Goal: Ask a question: Seek information or help from site administrators or community

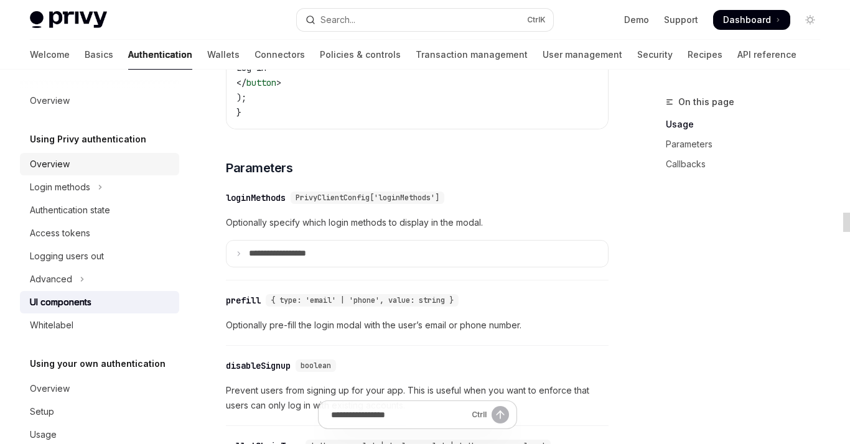
click at [96, 168] on div "Overview" at bounding box center [101, 164] width 142 height 15
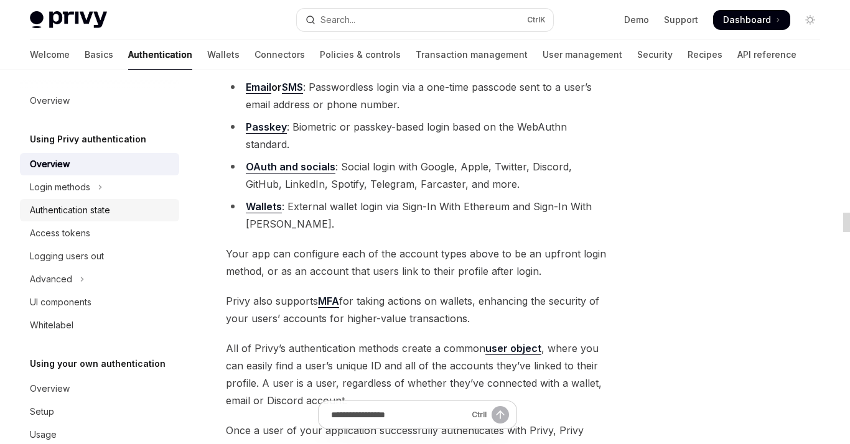
scroll to position [26, 0]
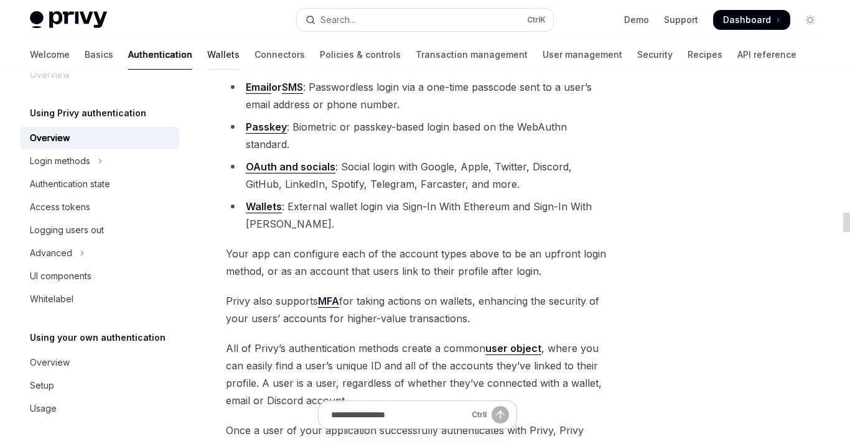
click at [207, 55] on link "Wallets" at bounding box center [223, 55] width 32 height 30
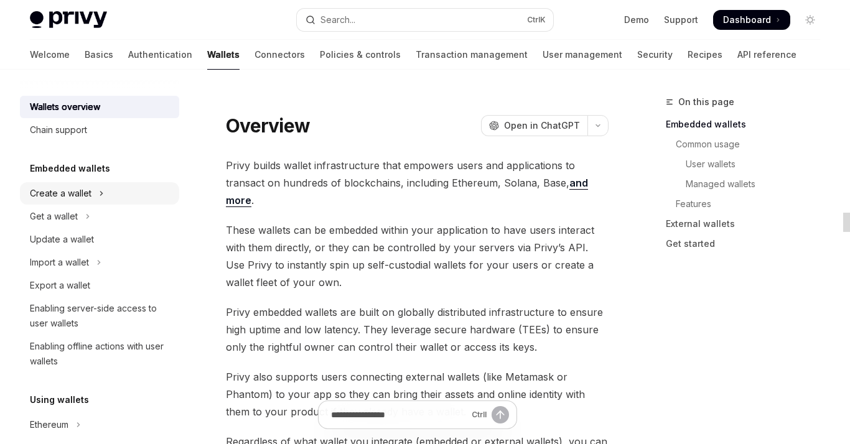
click at [93, 193] on button "Create a wallet" at bounding box center [99, 193] width 159 height 22
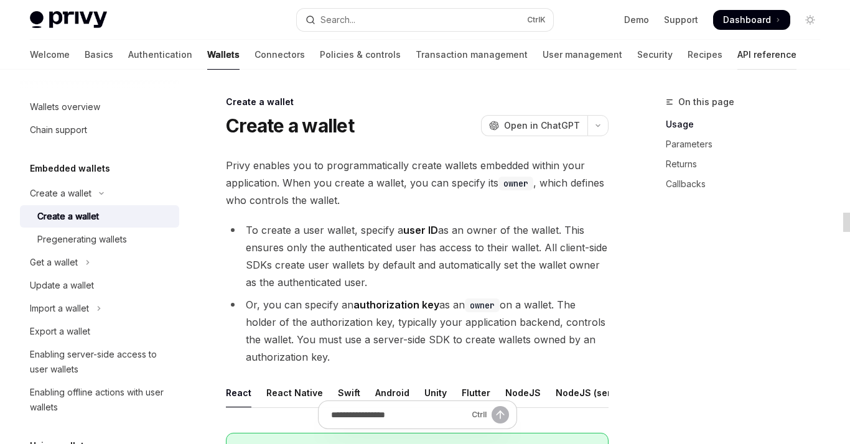
click at [737, 58] on link "API reference" at bounding box center [766, 55] width 59 height 30
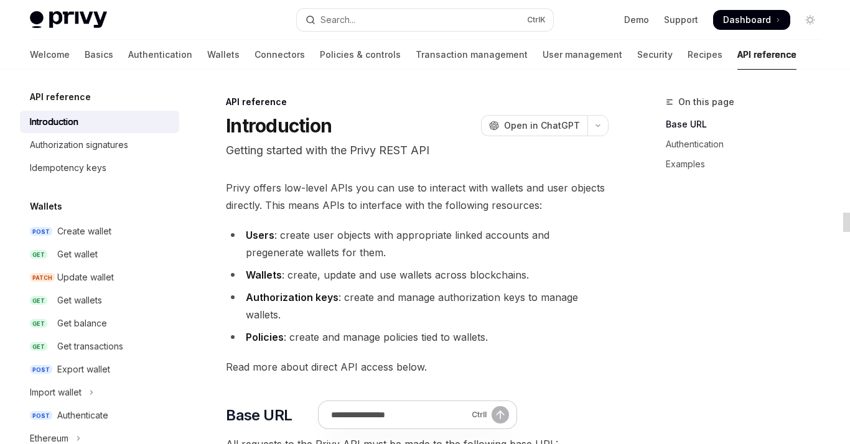
click at [114, 219] on div "Wallets POST Create wallet GET Get wallet PATCH Update wallet GET Get wallets G…" at bounding box center [99, 359] width 159 height 320
click at [114, 232] on div "Create wallet" at bounding box center [114, 231] width 114 height 15
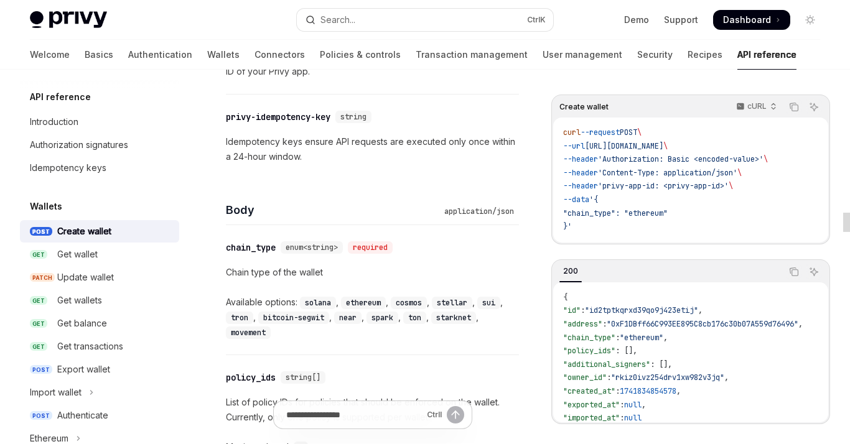
scroll to position [379, 0]
drag, startPoint x: 376, startPoint y: 291, endPoint x: 362, endPoint y: 304, distance: 19.4
click at [362, 304] on div "ethereum ," at bounding box center [366, 301] width 50 height 15
click at [362, 304] on code "ethereum" at bounding box center [363, 302] width 45 height 12
click at [344, 304] on code "ethereum" at bounding box center [363, 302] width 45 height 12
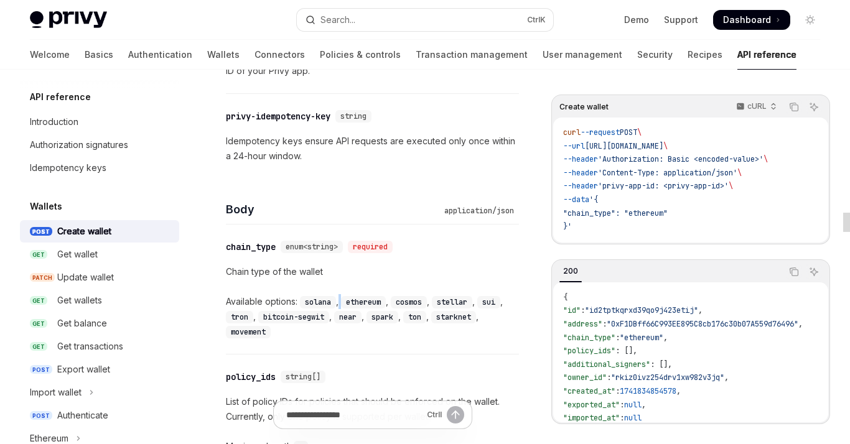
click at [344, 304] on code "ethereum" at bounding box center [363, 302] width 45 height 12
click at [371, 301] on code "ethereum" at bounding box center [363, 302] width 45 height 12
drag, startPoint x: 330, startPoint y: 282, endPoint x: 458, endPoint y: 305, distance: 129.6
click at [458, 305] on div "Chain type of the wallet Available options: solana , ethereum , cosmos , stella…" at bounding box center [372, 301] width 293 height 75
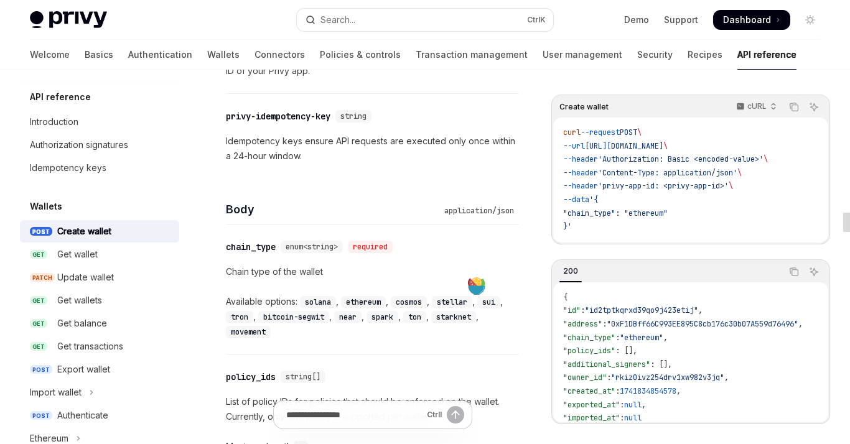
click at [496, 298] on code "sui" at bounding box center [488, 302] width 23 height 12
click at [321, 300] on code "solana" at bounding box center [318, 302] width 36 height 12
click at [373, 294] on div "ethereum ," at bounding box center [366, 301] width 50 height 15
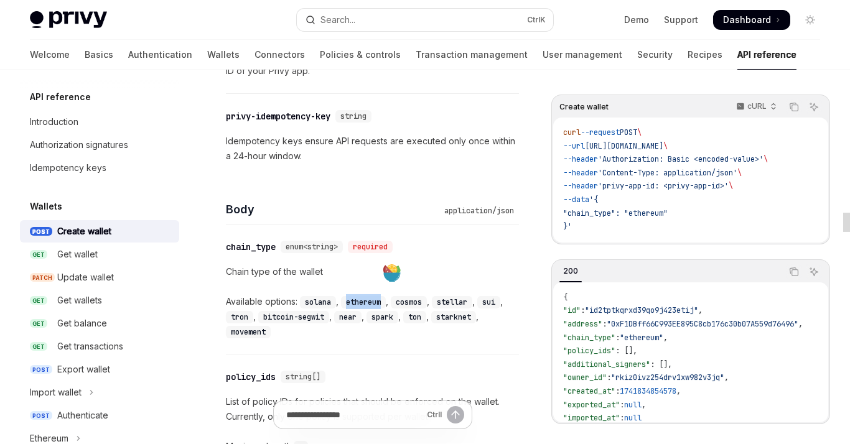
click at [373, 294] on div "ethereum ," at bounding box center [366, 301] width 50 height 15
click at [376, 297] on code "ethereum" at bounding box center [363, 302] width 45 height 12
click at [386, 298] on code "ethereum" at bounding box center [363, 302] width 45 height 12
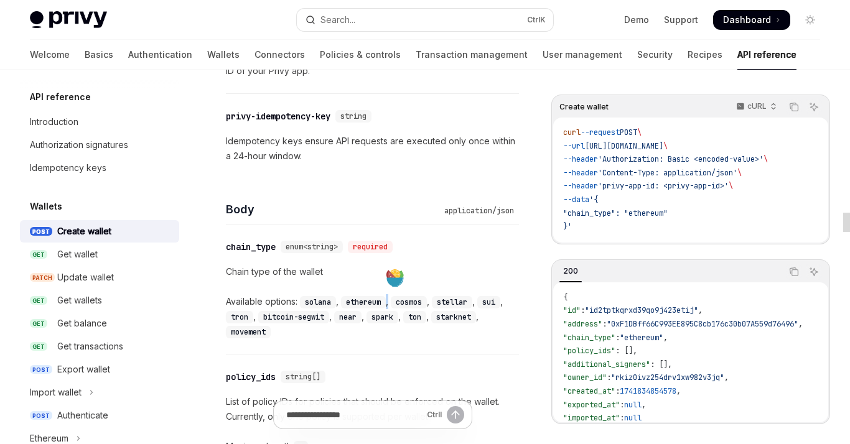
click at [386, 298] on code "ethereum" at bounding box center [363, 302] width 45 height 12
click at [374, 299] on code "ethereum" at bounding box center [363, 302] width 45 height 12
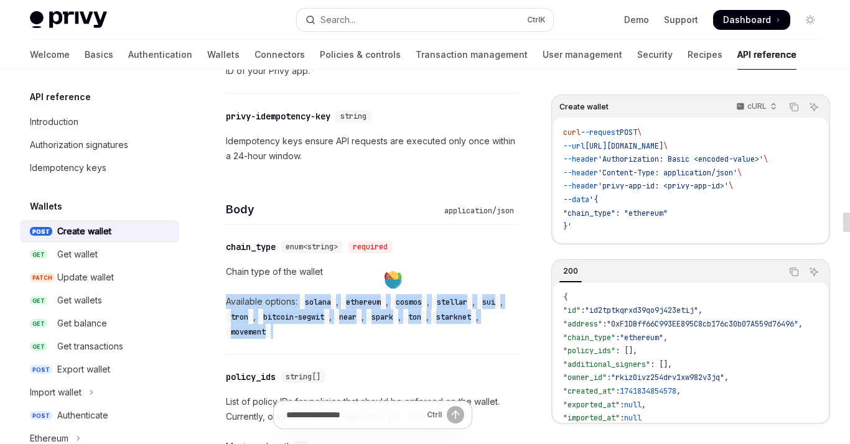
click at [374, 299] on code "ethereum" at bounding box center [363, 302] width 45 height 12
click at [368, 278] on div "Chain type of the wallet Available options: solana , ethereum , cosmos , stella…" at bounding box center [372, 301] width 293 height 75
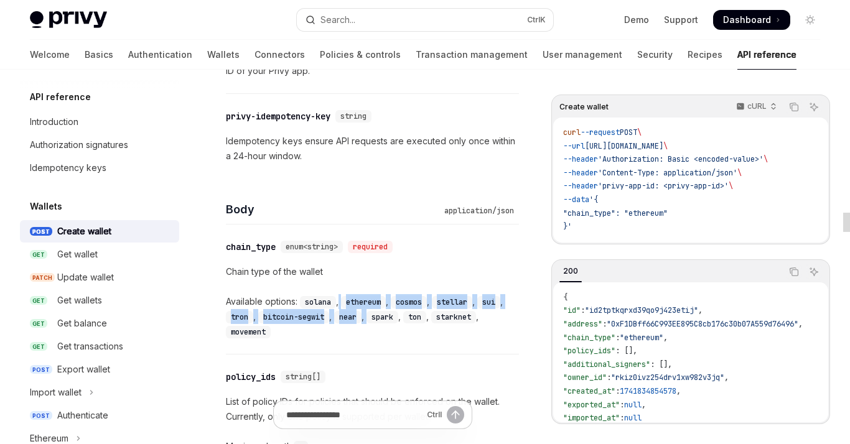
drag, startPoint x: 368, startPoint y: 278, endPoint x: 366, endPoint y: 309, distance: 31.1
click at [366, 309] on div "Chain type of the wallet Available options: solana , ethereum , cosmos , stella…" at bounding box center [372, 301] width 293 height 75
click at [366, 300] on code "ethereum" at bounding box center [363, 302] width 45 height 12
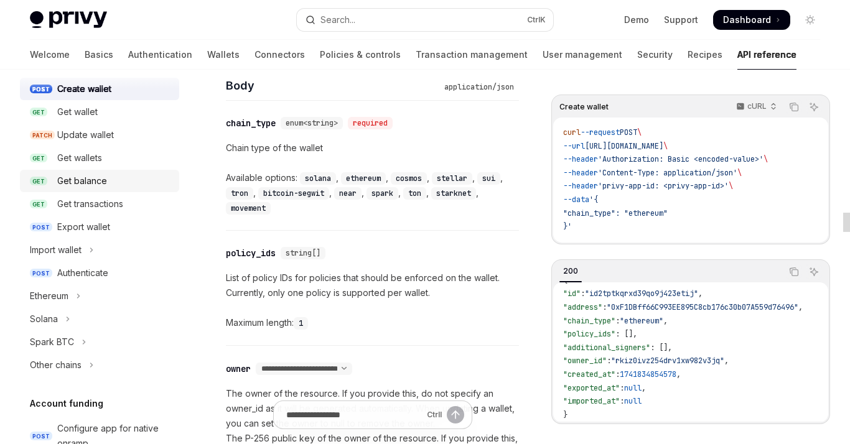
scroll to position [141, 0]
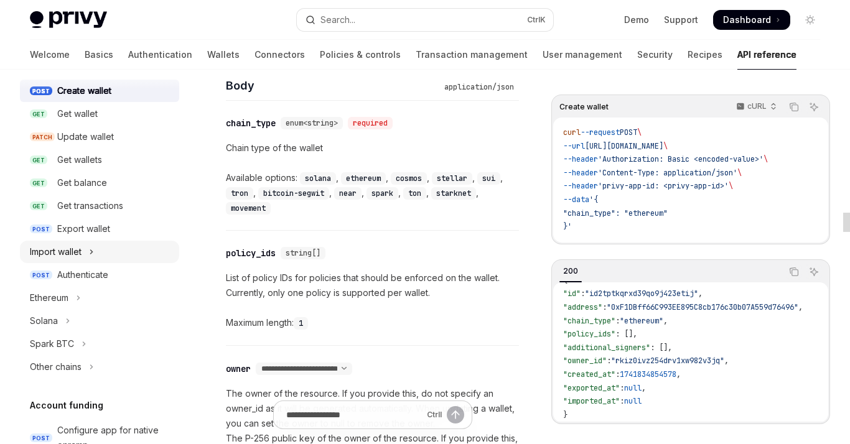
click at [90, 259] on button "Import wallet" at bounding box center [99, 252] width 159 height 22
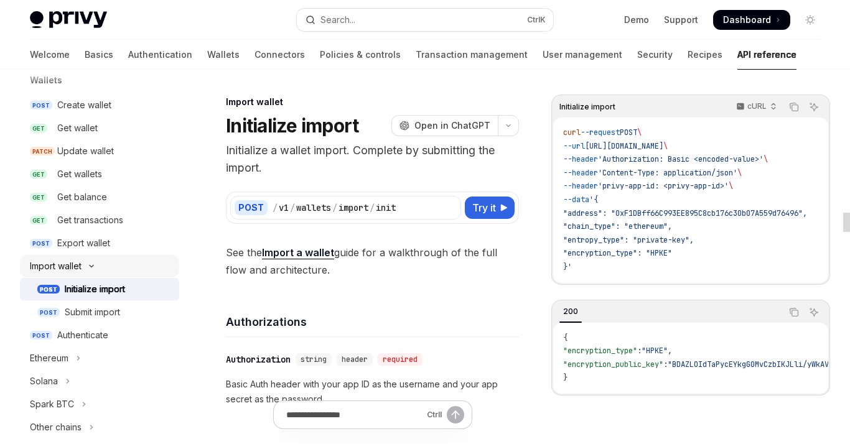
scroll to position [126, 0]
click at [93, 107] on div "Create wallet" at bounding box center [84, 105] width 54 height 15
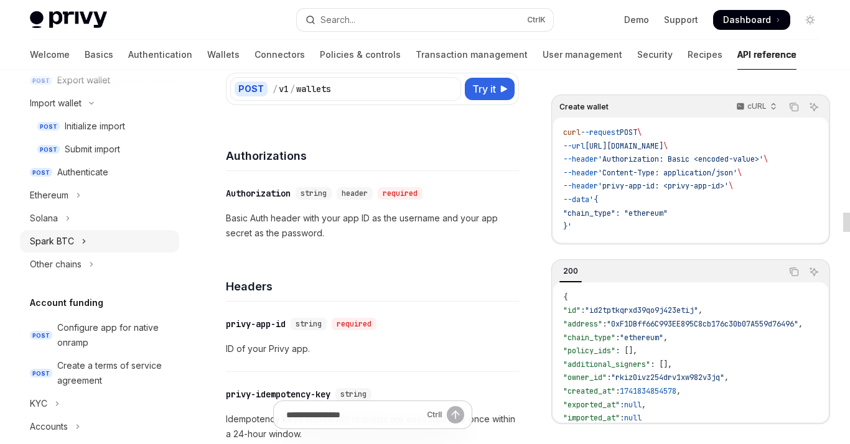
scroll to position [292, 0]
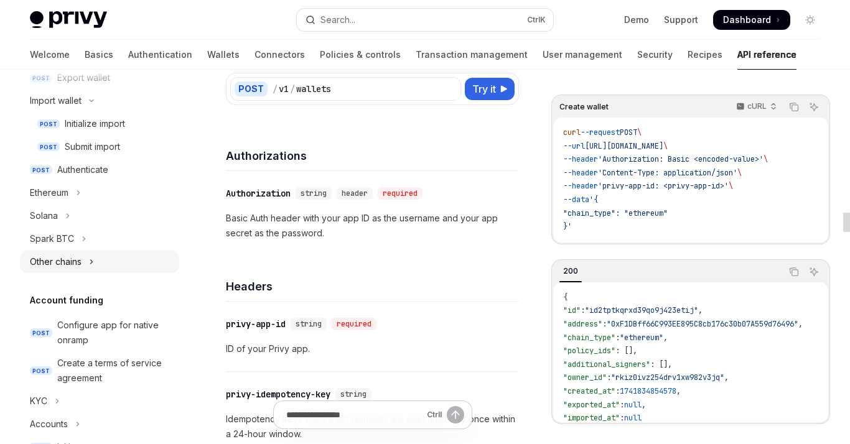
click at [76, 265] on div "Other chains" at bounding box center [56, 261] width 52 height 15
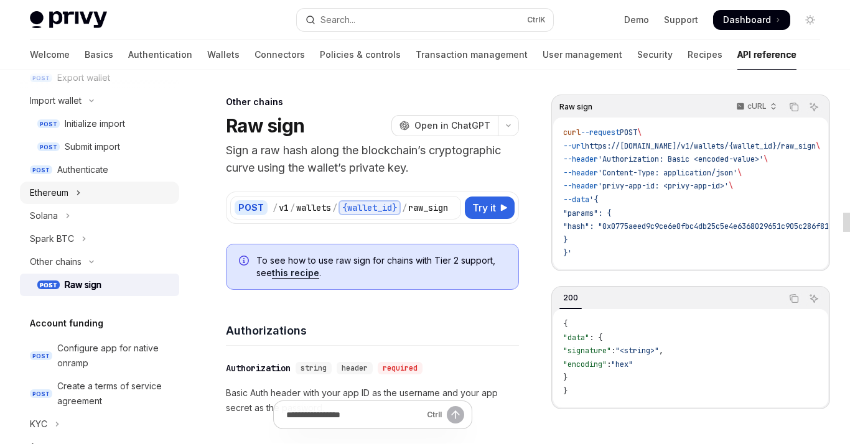
click at [80, 200] on button "Ethereum" at bounding box center [99, 193] width 159 height 22
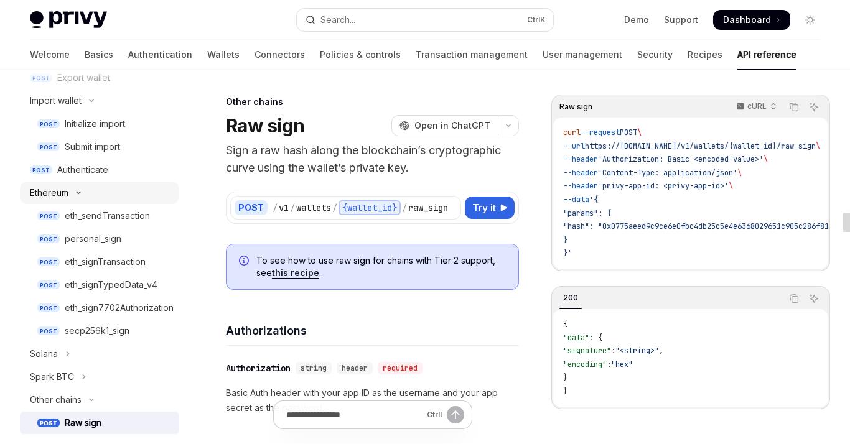
type textarea "*"
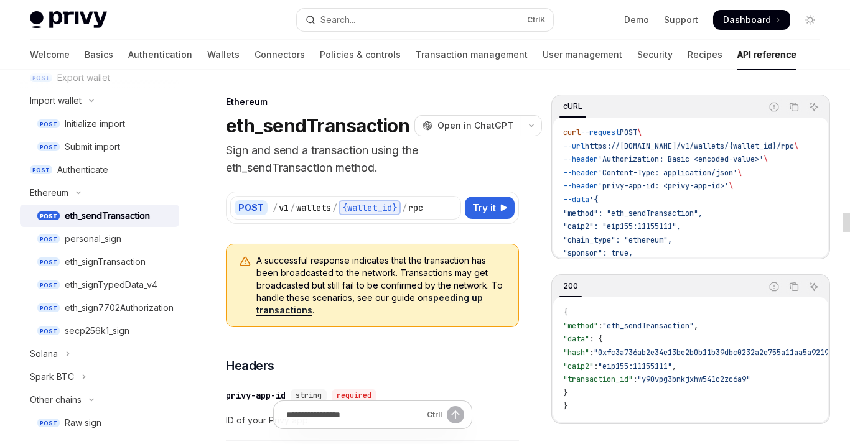
click at [319, 197] on div "POST / v1 / wallets / {wallet_id} / rpc" at bounding box center [345, 208] width 231 height 24
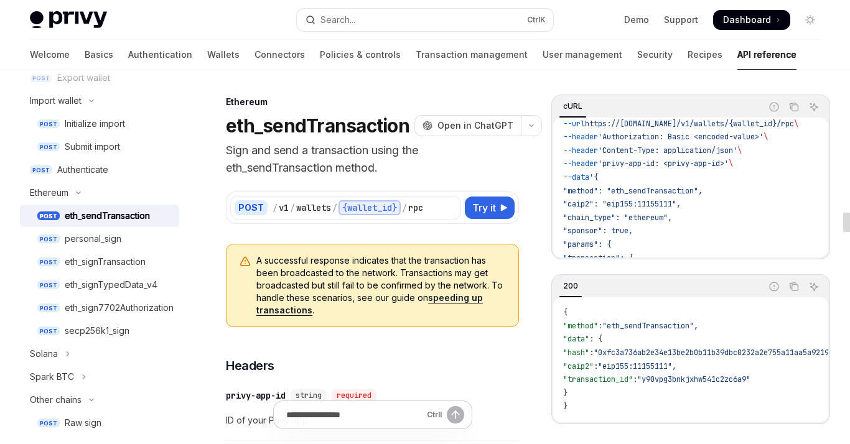
scroll to position [21, 2]
click at [588, 207] on span ""caip2": "eip155:11155111"," at bounding box center [622, 205] width 118 height 10
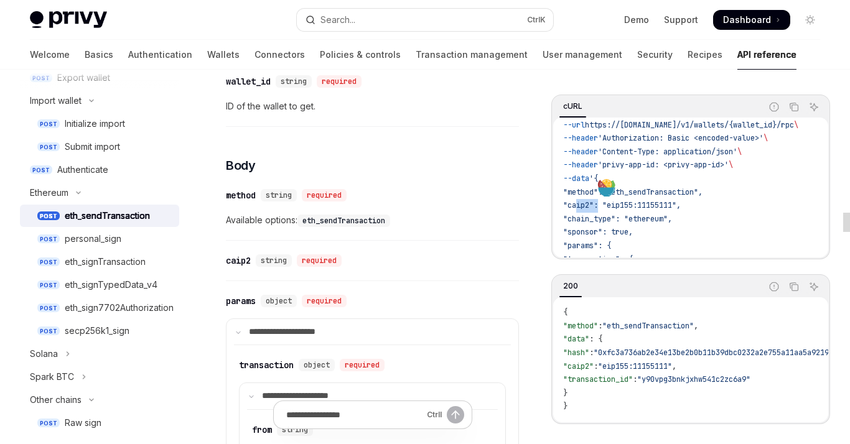
scroll to position [509, 0]
click at [235, 254] on div "caip2" at bounding box center [238, 260] width 25 height 12
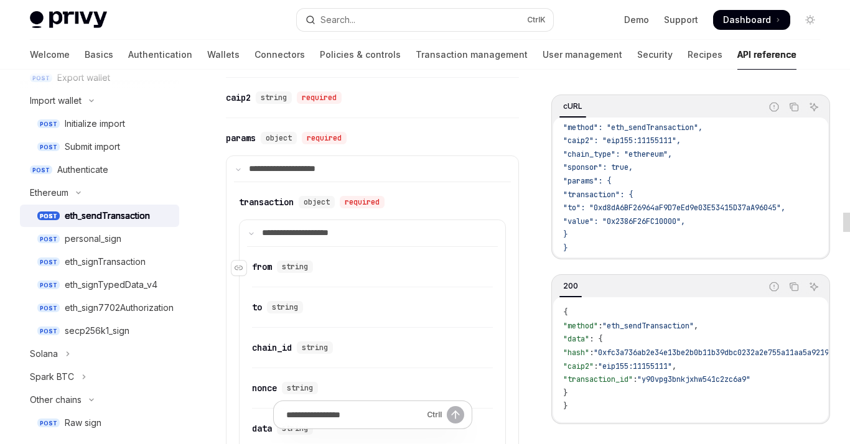
scroll to position [677, 0]
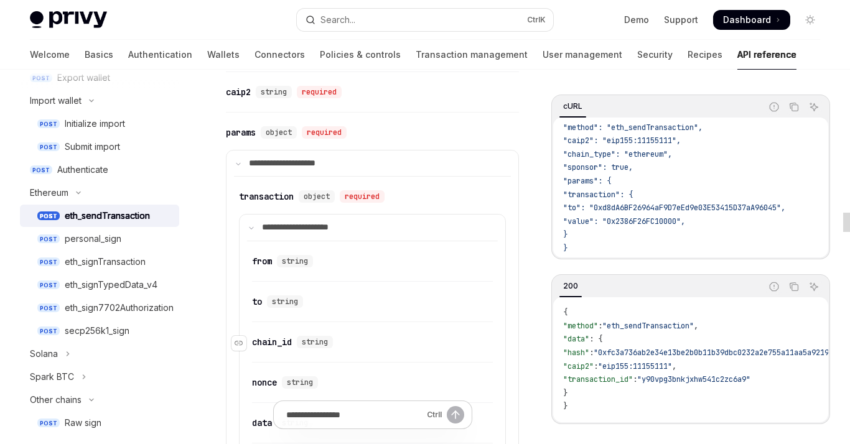
click at [285, 336] on div "chain_id" at bounding box center [272, 342] width 40 height 12
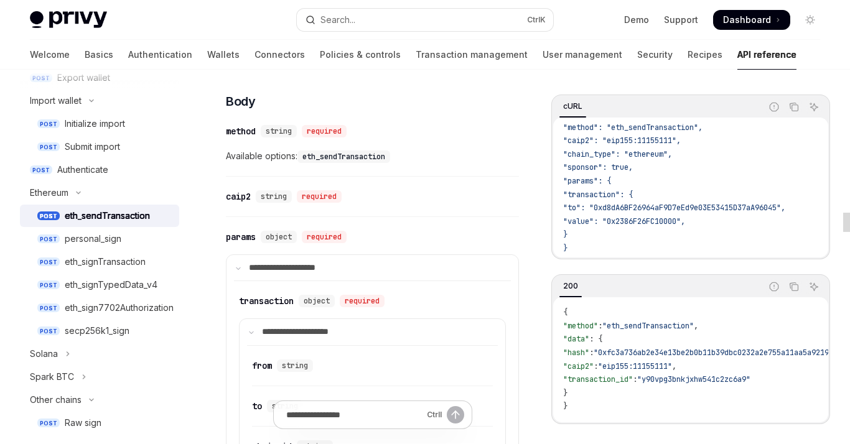
scroll to position [572, 0]
drag, startPoint x: 258, startPoint y: 192, endPoint x: 226, endPoint y: 198, distance: 32.2
click at [226, 198] on div "​ caip2 string required" at bounding box center [286, 197] width 121 height 12
click at [267, 198] on div "string" at bounding box center [274, 197] width 36 height 12
click at [242, 191] on div "caip2" at bounding box center [238, 197] width 25 height 12
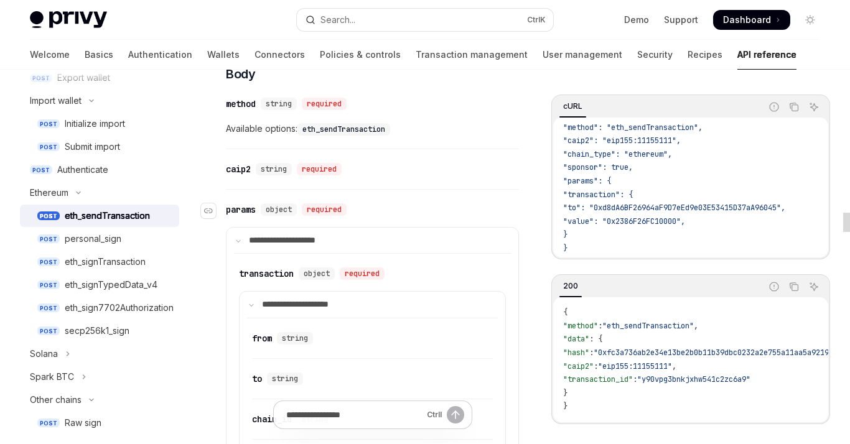
scroll to position [599, 0]
click at [243, 170] on div "caip2" at bounding box center [238, 170] width 25 height 12
click at [247, 165] on div "caip2" at bounding box center [238, 170] width 25 height 12
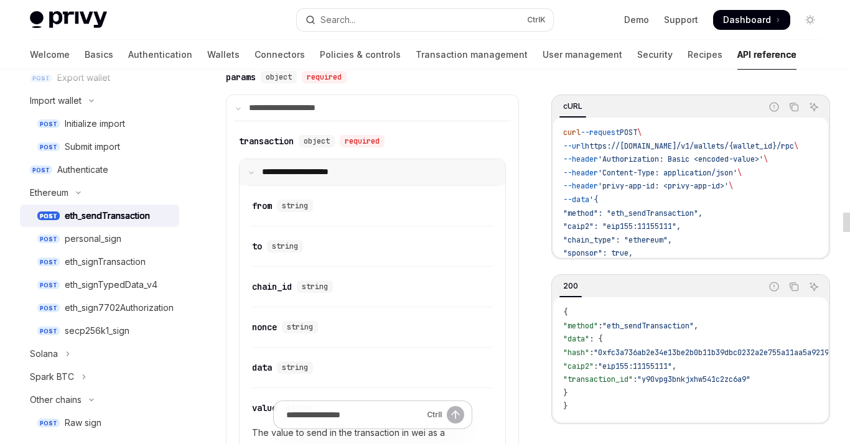
scroll to position [738, 0]
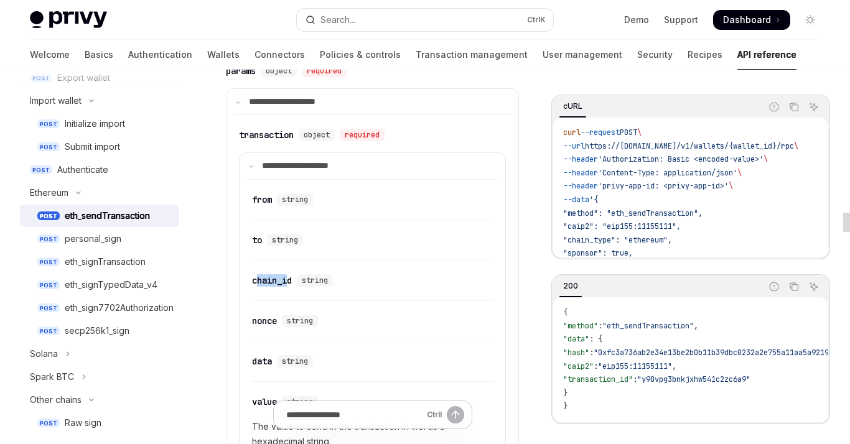
drag, startPoint x: 254, startPoint y: 278, endPoint x: 287, endPoint y: 287, distance: 34.3
click at [287, 287] on div "​ chain_id string" at bounding box center [372, 284] width 241 height 34
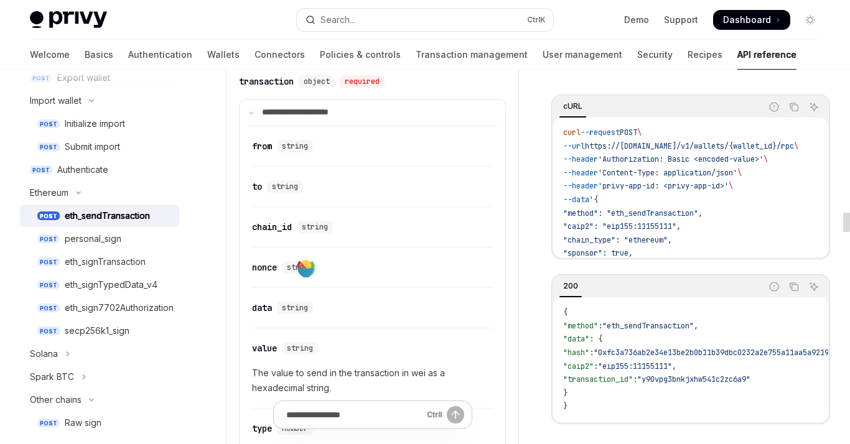
click at [593, 363] on span ""caip2"" at bounding box center [578, 366] width 30 height 10
copy span "caip2"
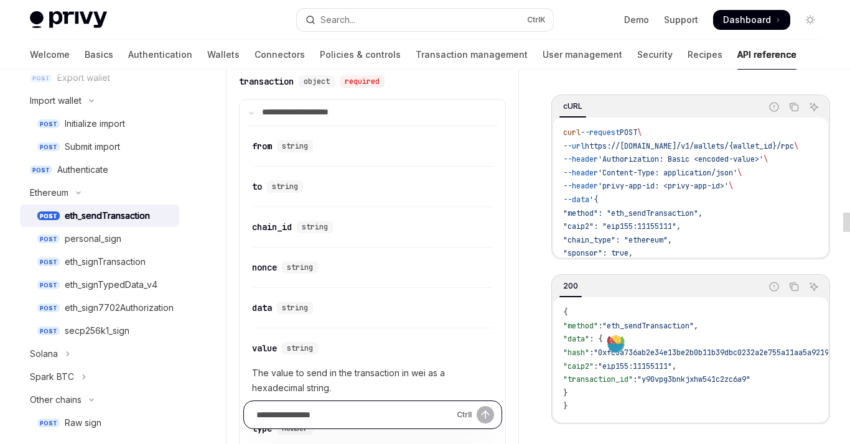
click at [387, 424] on input "Ask a question..." at bounding box center [353, 414] width 195 height 27
paste input "*****"
type input "**********"
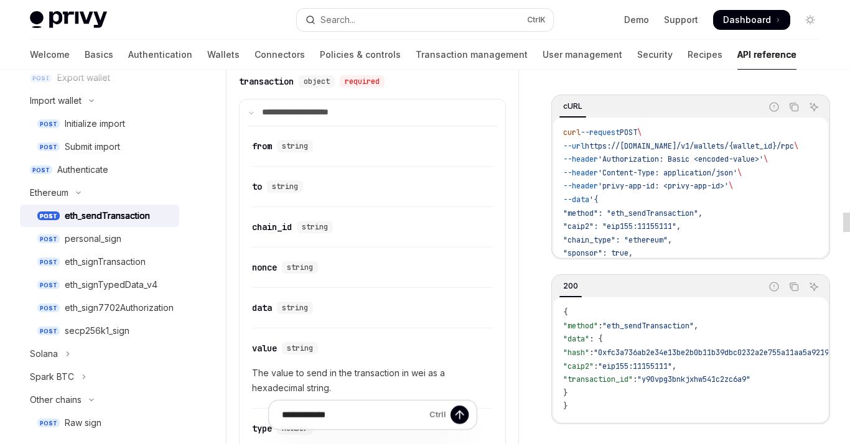
type textarea "*"
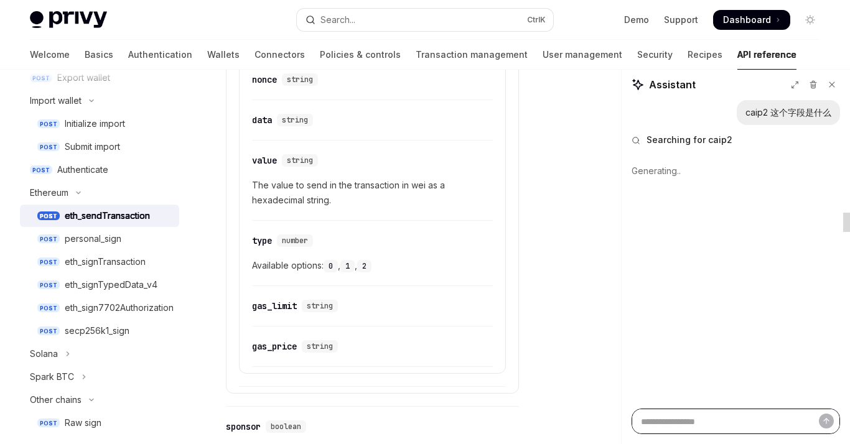
scroll to position [980, 0]
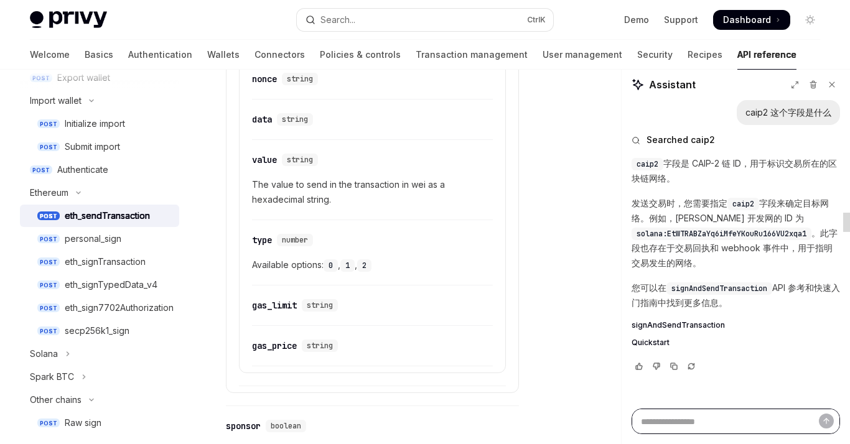
type textarea "*"
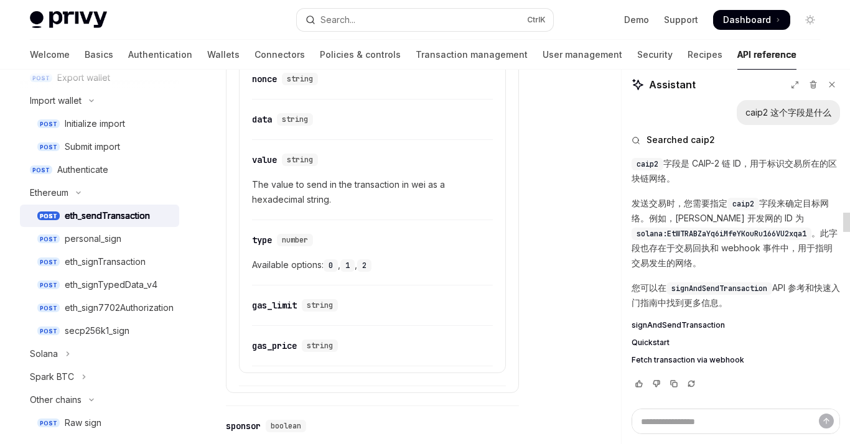
click at [681, 235] on span "solana:EtWTRABZaYq6iMfeYKouRu166VU2xqa1" at bounding box center [721, 234] width 170 height 10
drag, startPoint x: 666, startPoint y: 231, endPoint x: 812, endPoint y: 228, distance: 145.6
click at [811, 228] on code "solana:EtWTRABZaYq6iMfeYKouRu166VU2xqa1" at bounding box center [721, 234] width 180 height 12
click at [744, 235] on span "solana:EtWTRABZaYq6iMfeYKouRu166VU2xqa1" at bounding box center [721, 234] width 170 height 10
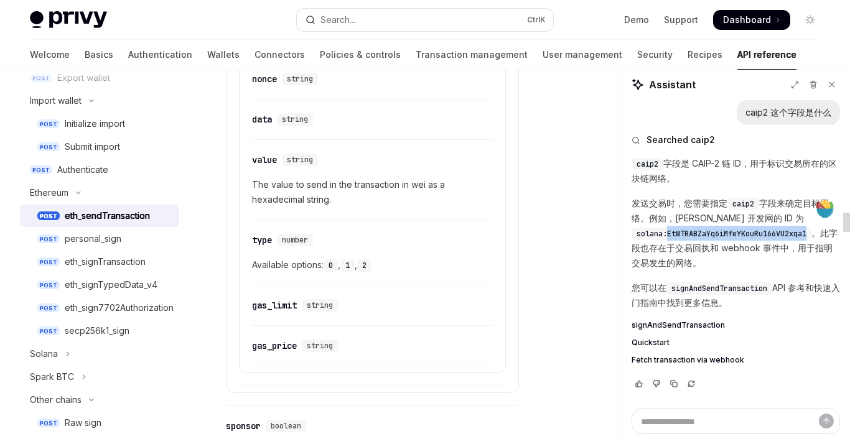
click at [744, 235] on span "solana:EtWTRABZaYq6iMfeYKouRu166VU2xqa1" at bounding box center [721, 234] width 170 height 10
click at [740, 193] on div "caip2 字段是 CAIP-2 链 ID，用于标识交易所在的区块链网络。 发送交易时，您需要指定 caip2 字段来确定目标网络。例如，Solana 开发网…" at bounding box center [735, 262] width 208 height 212
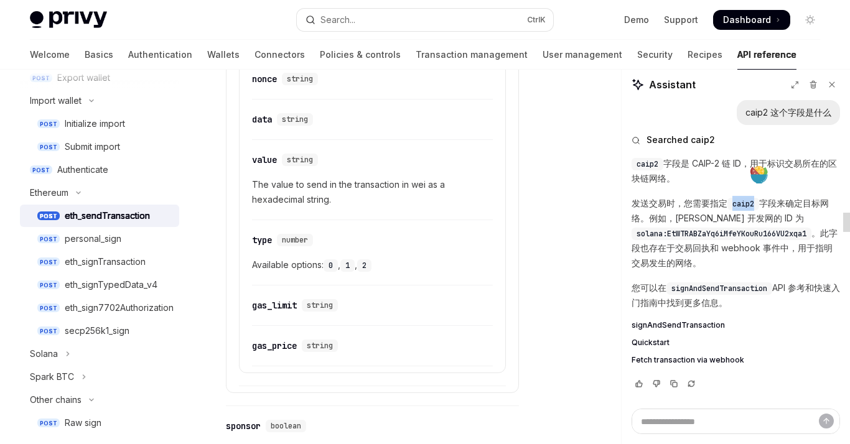
click at [740, 193] on div "caip2 字段是 CAIP-2 链 ID，用于标识交易所在的区块链网络。 发送交易时，您需要指定 caip2 字段来确定目标网络。例如，Solana 开发网…" at bounding box center [735, 262] width 208 height 212
click at [726, 229] on span "solana:EtWTRABZaYq6iMfeYKouRu166VU2xqa1" at bounding box center [721, 234] width 170 height 10
click at [671, 420] on textarea "Ask a question..." at bounding box center [735, 422] width 208 height 26
type textarea "*"
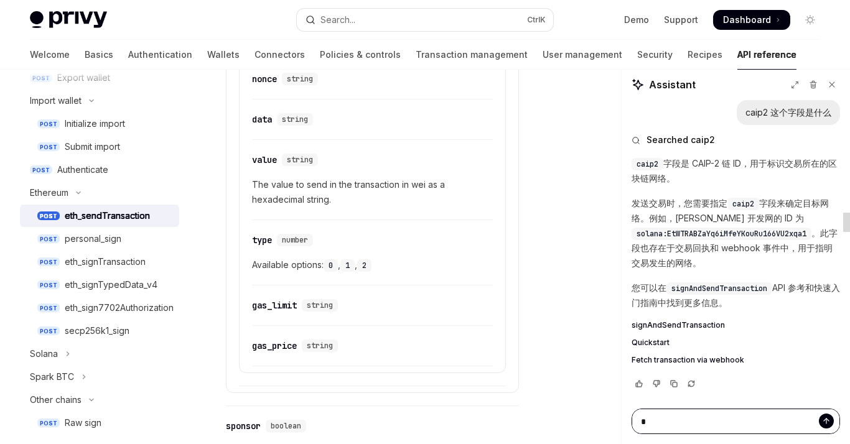
type textarea "*"
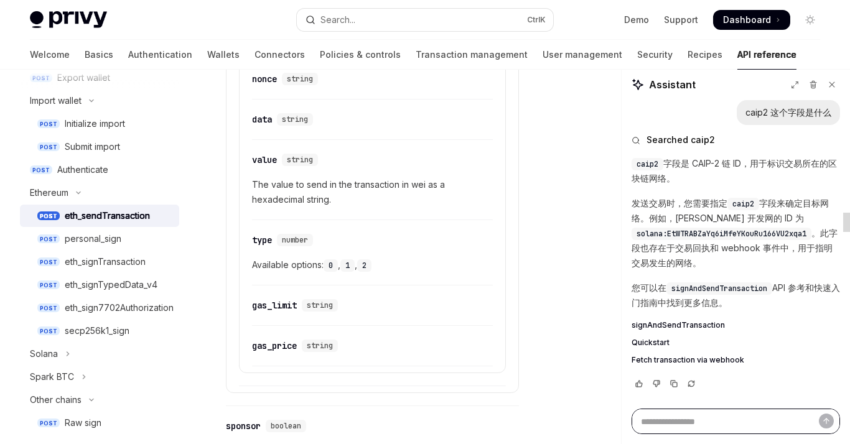
type textarea "*"
type textarea "***"
type textarea "*"
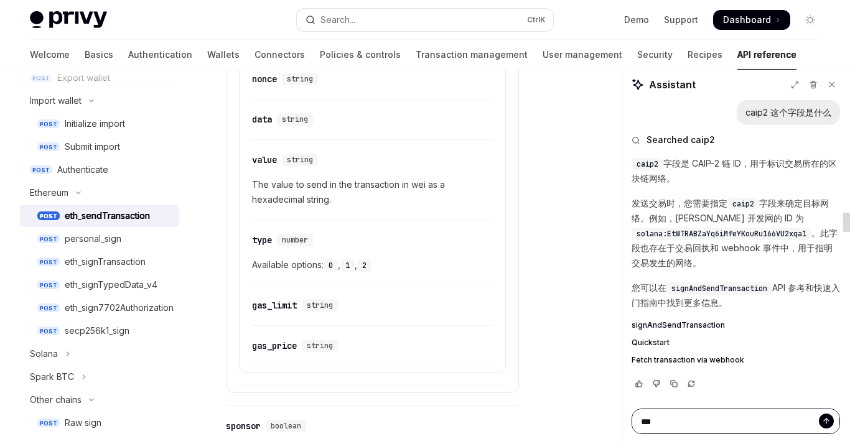
type textarea "***"
type textarea "*"
type textarea "*****"
type textarea "*"
type textarea "******"
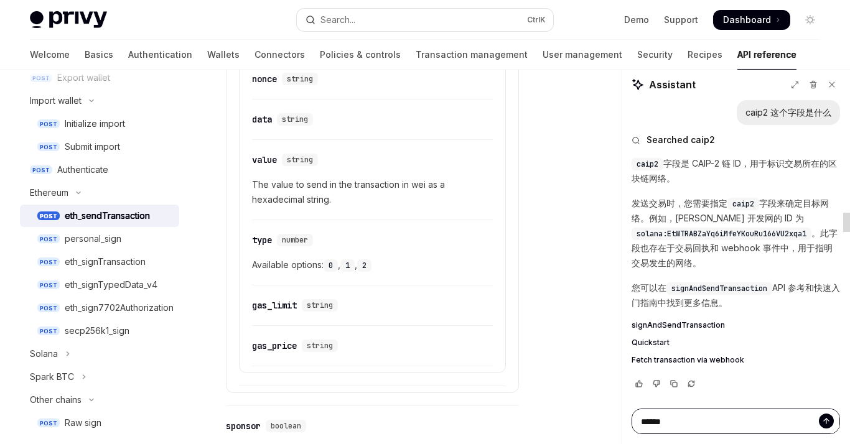
type textarea "*"
type textarea "*******"
type textarea "*"
type textarea "********"
type textarea "*"
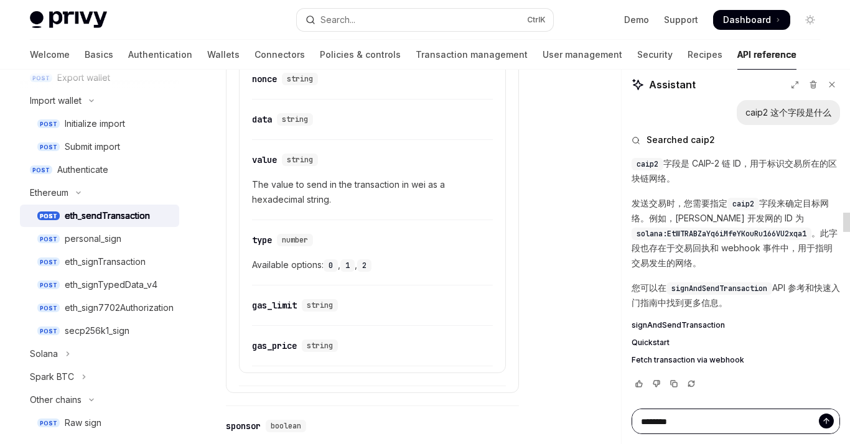
type textarea "*********"
type textarea "*"
type textarea "**********"
type textarea "*"
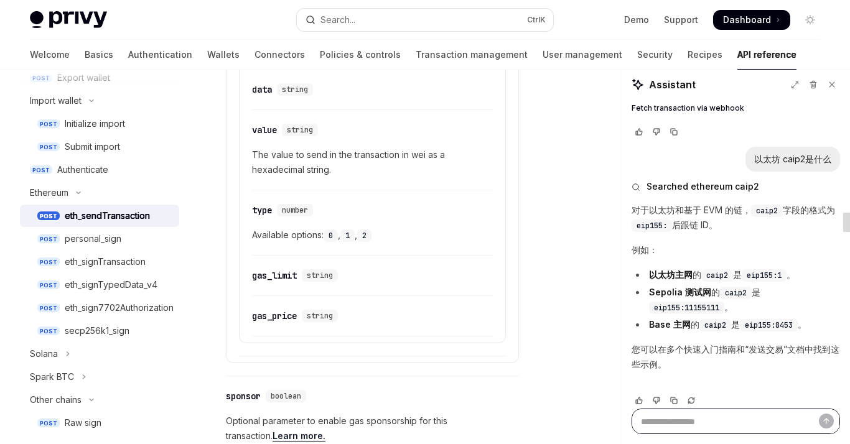
scroll to position [251, 0]
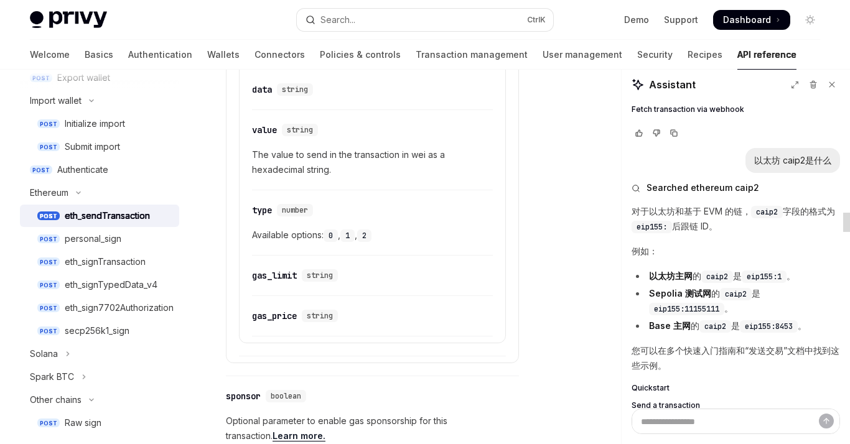
type textarea "*"
drag, startPoint x: 794, startPoint y: 294, endPoint x: 781, endPoint y: 273, distance: 24.5
click at [781, 273] on ul "以太坊主网 的 caip2 是 eip155:1 。 Sepolia 测试网 的 caip2 是 eip155:11155111 。 Base 主网 的 ca…" at bounding box center [735, 301] width 208 height 65
click at [781, 273] on span "eip155:1" at bounding box center [763, 277] width 35 height 10
drag, startPoint x: 758, startPoint y: 276, endPoint x: 784, endPoint y: 277, distance: 26.2
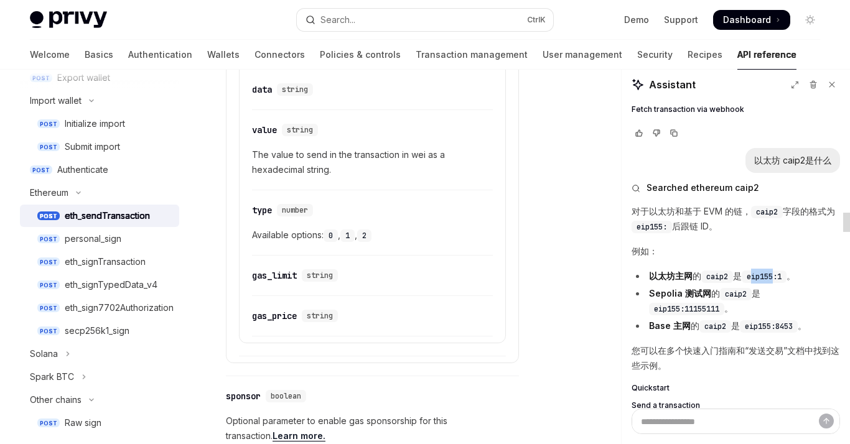
click at [781, 277] on span "eip155:1" at bounding box center [763, 277] width 35 height 10
click at [779, 276] on span "eip155:1" at bounding box center [763, 277] width 35 height 10
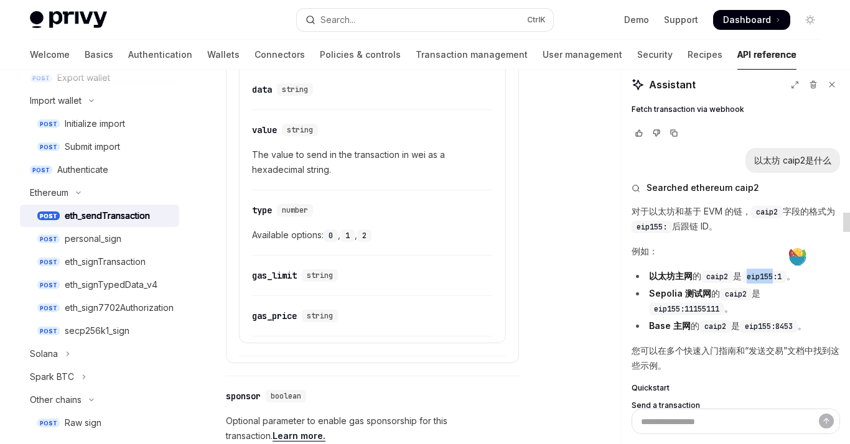
copy span "eip155"
click at [689, 421] on textarea "Ask a question..." at bounding box center [735, 422] width 208 height 26
paste textarea "******"
type textarea "******"
type textarea "*"
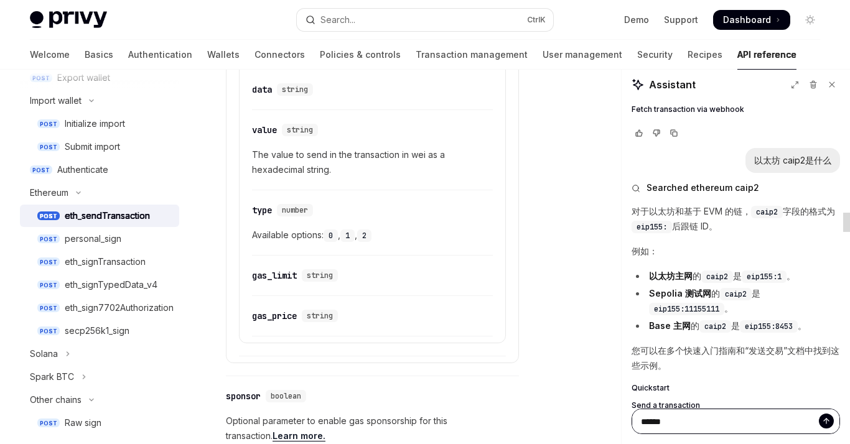
type textarea "******"
type textarea "*"
type textarea "**********"
type textarea "*"
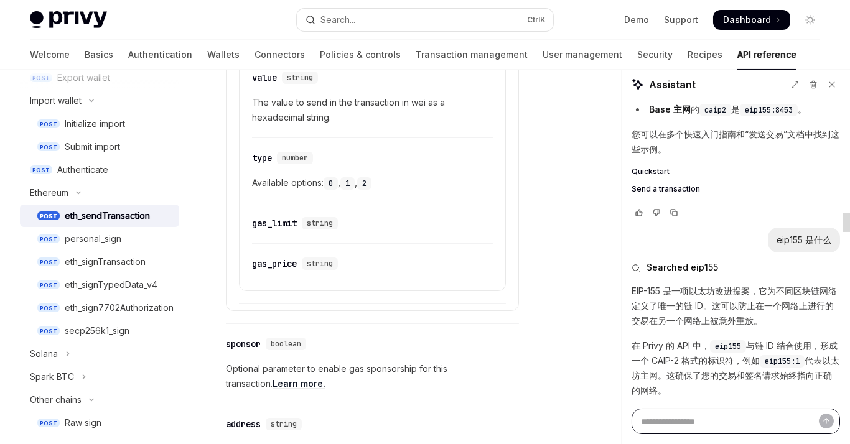
scroll to position [466, 0]
type textarea "*"
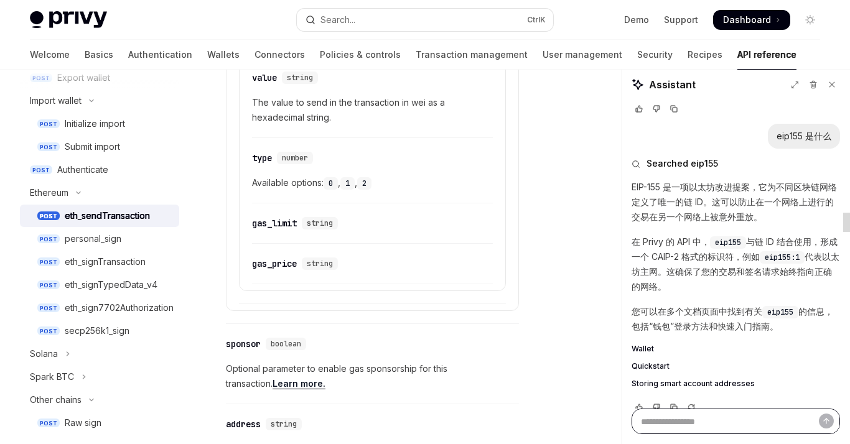
click at [659, 426] on textarea "Ask a question..." at bounding box center [735, 422] width 208 height 26
type textarea "*"
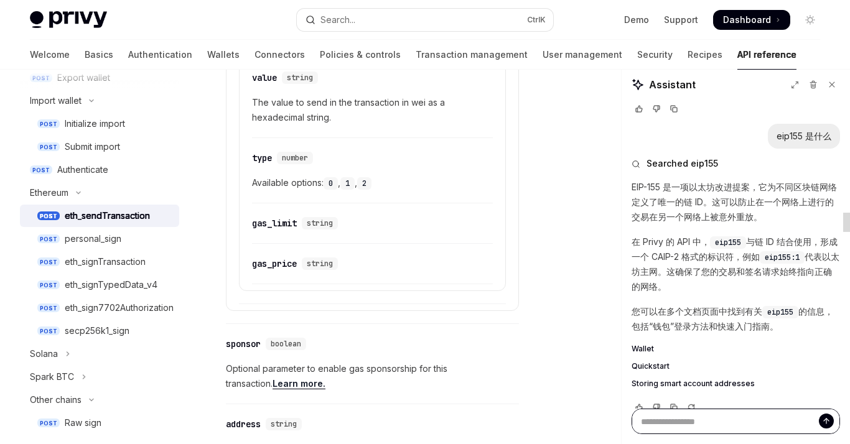
type textarea "*"
type textarea "**"
type textarea "*"
type textarea "***"
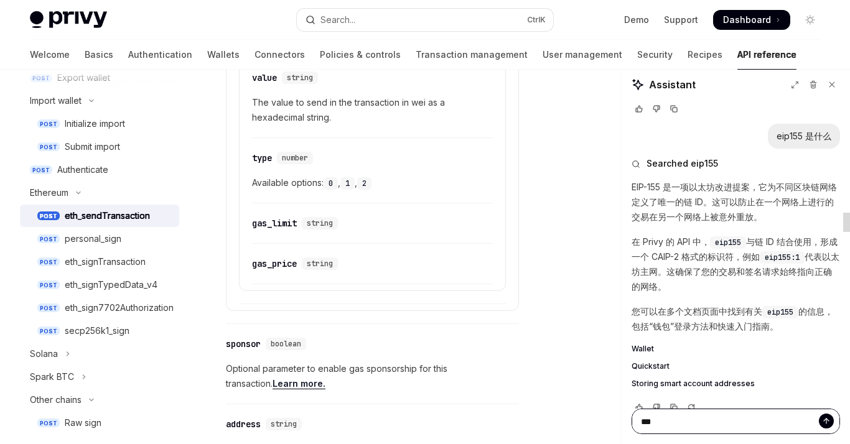
type textarea "*"
type textarea "****"
type textarea "*"
type textarea "*****"
type textarea "*"
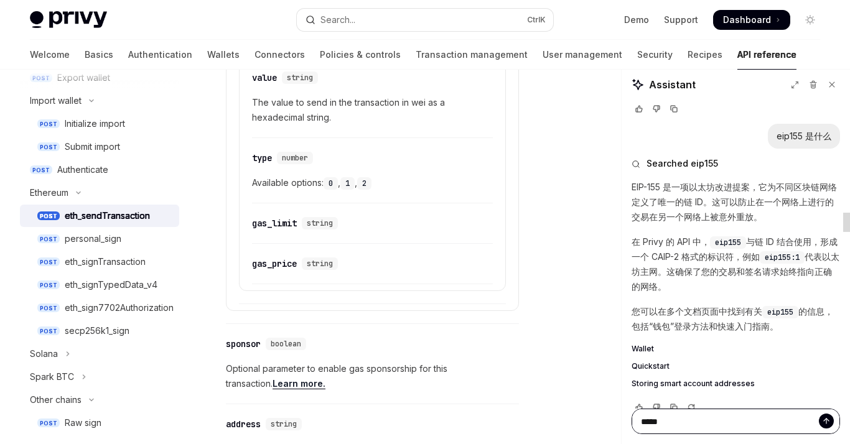
type textarea "******"
type textarea "*"
type textarea "*****"
type textarea "*"
type textarea "****"
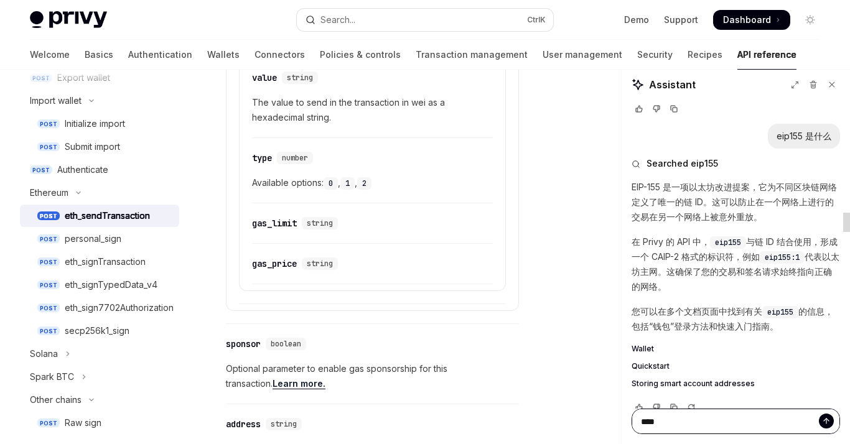
type textarea "*"
type textarea "***"
type textarea "*"
type textarea "****"
type textarea "*"
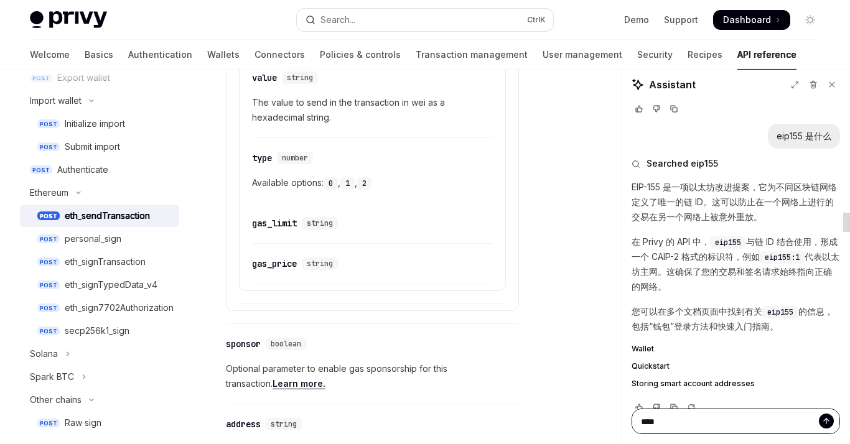
type textarea "*****"
type textarea "*"
type textarea "******"
type textarea "*"
type textarea "*****"
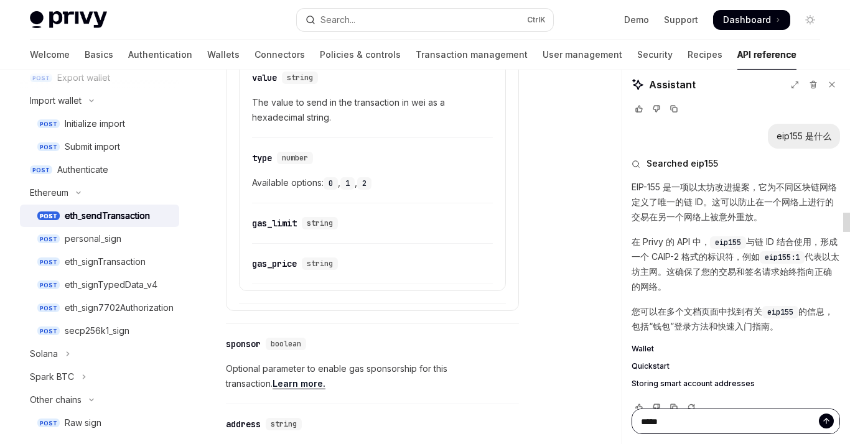
type textarea "*"
type textarea "****"
type textarea "*"
type textarea "***"
type textarea "*"
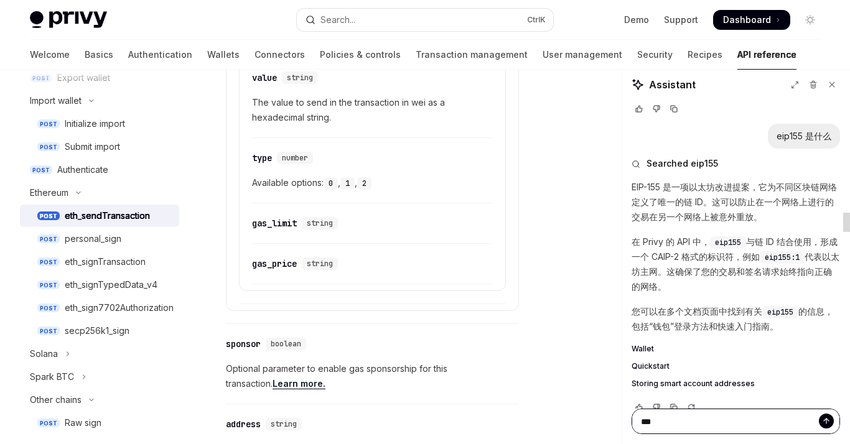
type textarea "******"
type textarea "*"
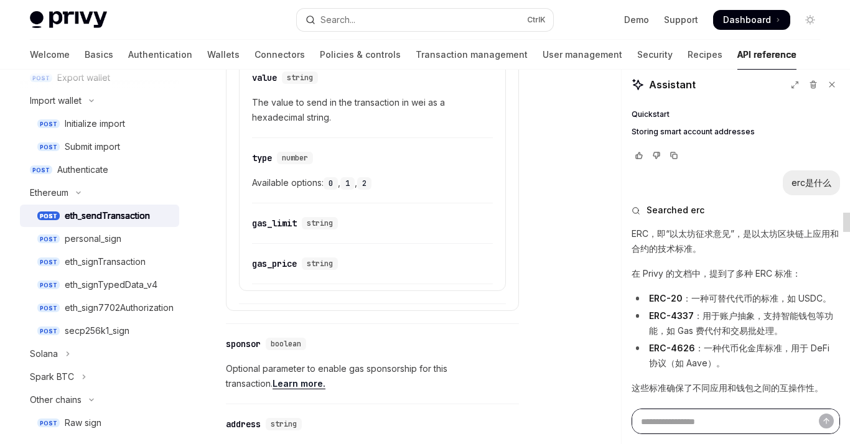
scroll to position [834, 0]
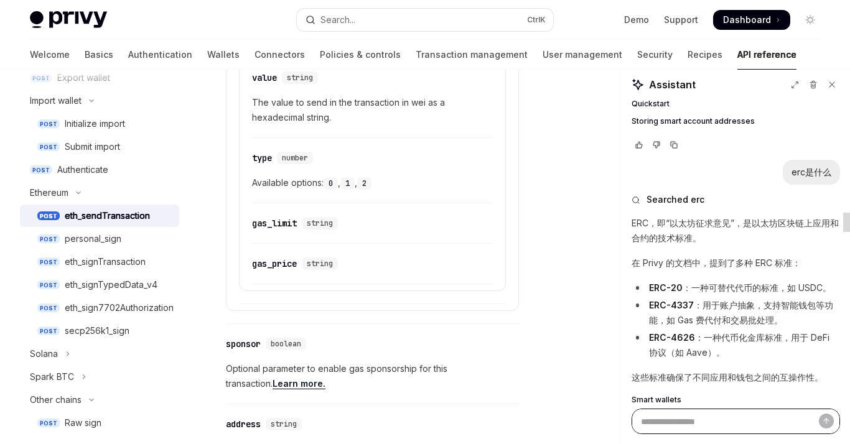
type textarea "*"
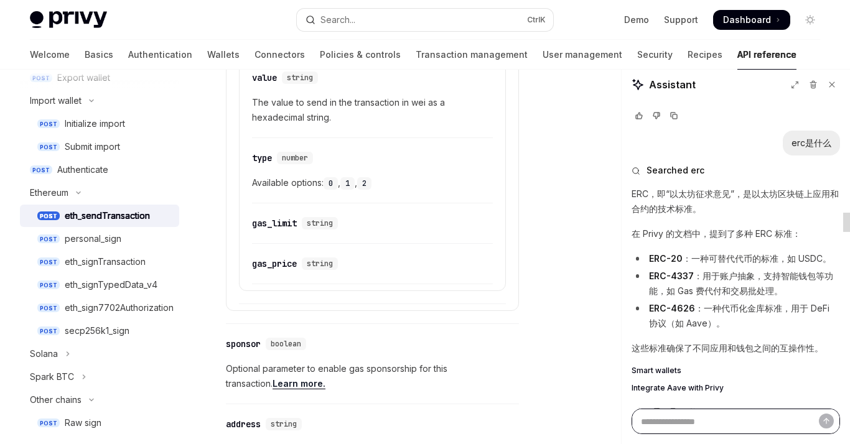
scroll to position [866, 0]
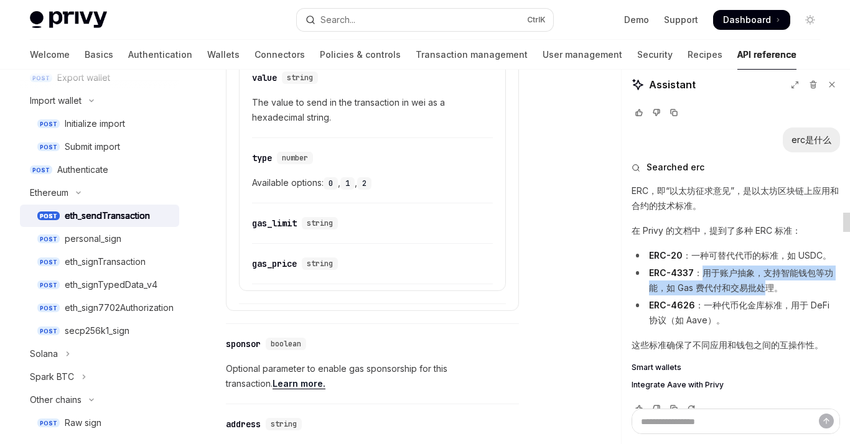
drag, startPoint x: 706, startPoint y: 271, endPoint x: 776, endPoint y: 280, distance: 70.3
click at [776, 280] on li "ERC-4337 ：用于账户抽象，支持智能钱包等功能，如 Gas 费代付和交易批处理。" at bounding box center [735, 281] width 208 height 30
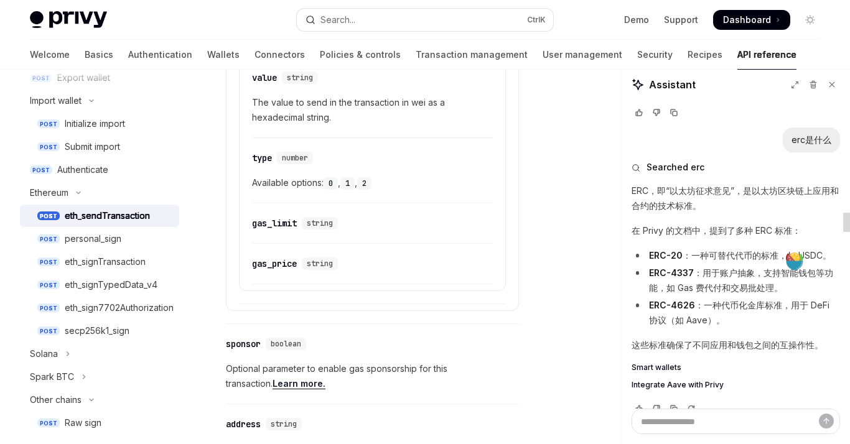
click at [717, 302] on li "ERC-4626 ：一种代币化金库标准，用于 DeFi 协议（如 Aave）。" at bounding box center [735, 313] width 208 height 30
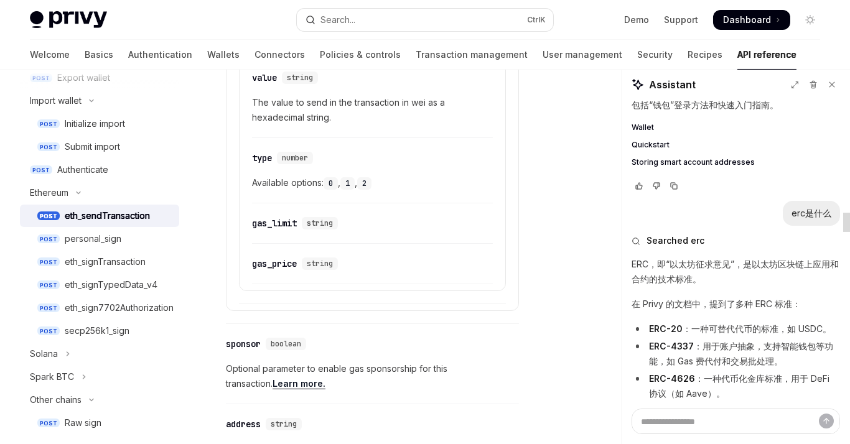
scroll to position [792, 0]
drag, startPoint x: 681, startPoint y: 434, endPoint x: 683, endPoint y: 424, distance: 10.1
click at [683, 424] on div "Assistant caip2 这个字段是什么 Searched caip2 caip2 字段是 CAIP-2 链 ID，用于标识交易所在的区块链网络。 发送…" at bounding box center [735, 256] width 228 height 375
click at [683, 424] on textarea "Ask a question..." at bounding box center [735, 422] width 208 height 26
type textarea "***"
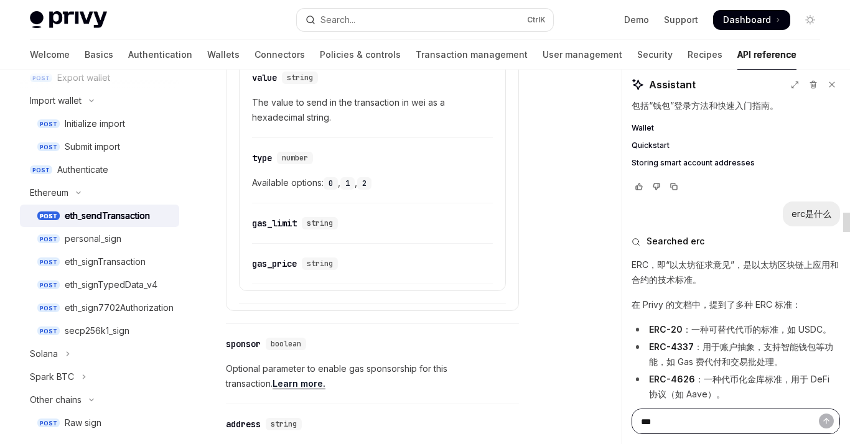
type textarea "*"
type textarea "**"
type textarea "*"
type textarea "***"
type textarea "*"
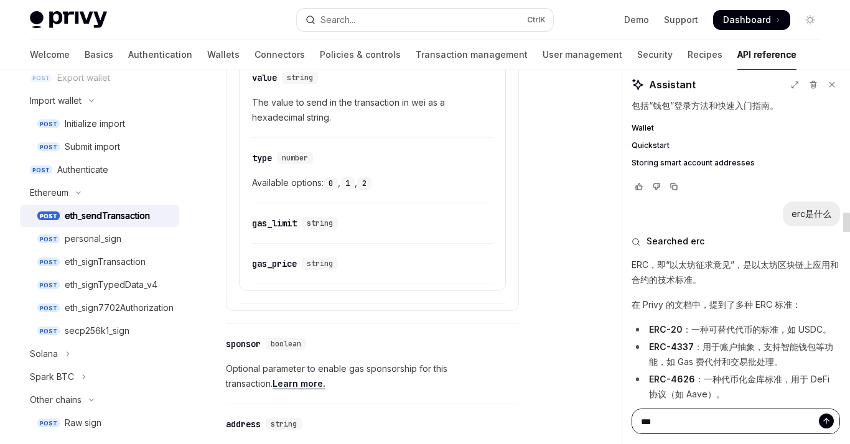
type textarea "****"
type textarea "*"
type textarea "*****"
type textarea "*"
type textarea "******"
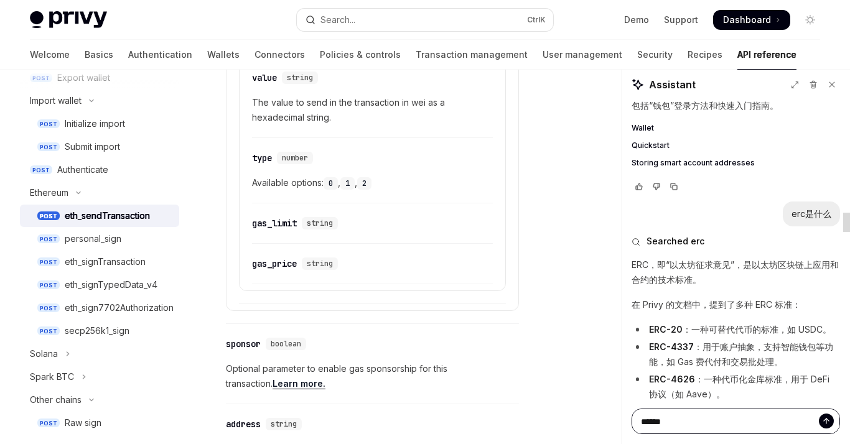
type textarea "*"
type textarea "*******"
type textarea "*"
type textarea "******"
type textarea "*"
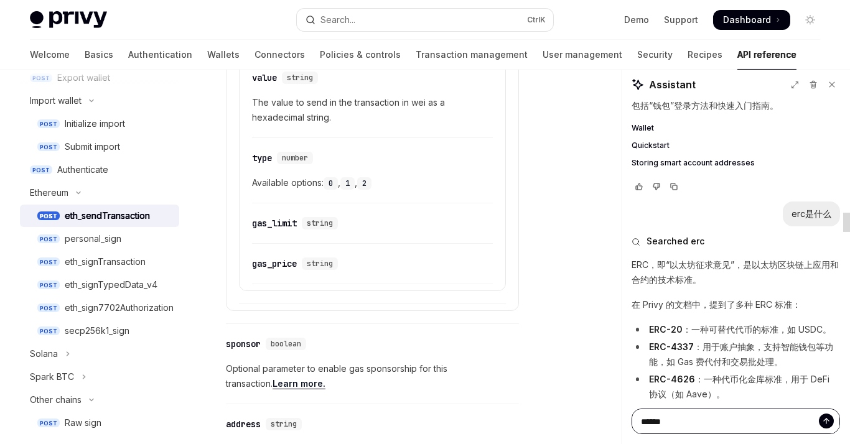
type textarea "*****"
type textarea "*"
type textarea "*******"
type textarea "*"
type textarea "*********"
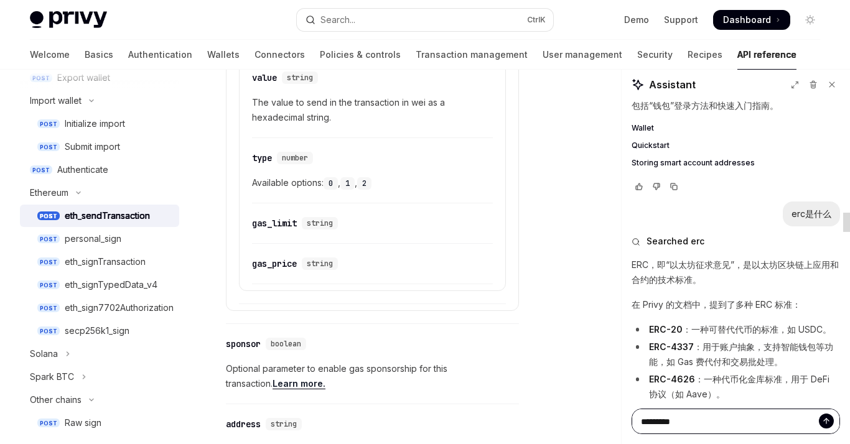
type textarea "*"
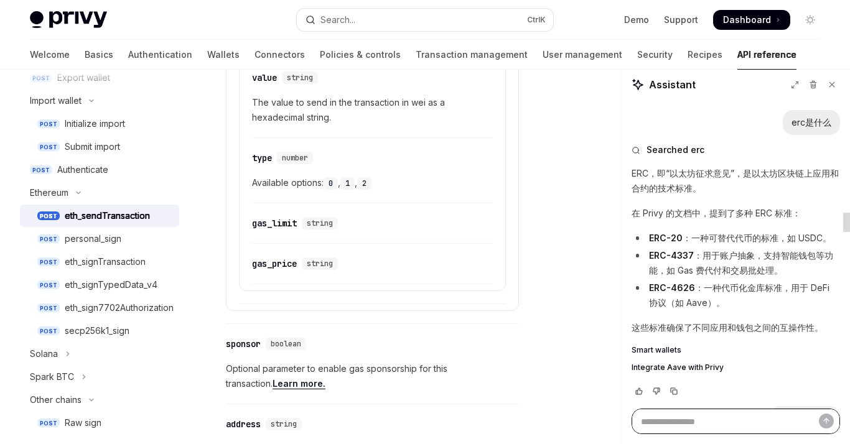
scroll to position [885, 0]
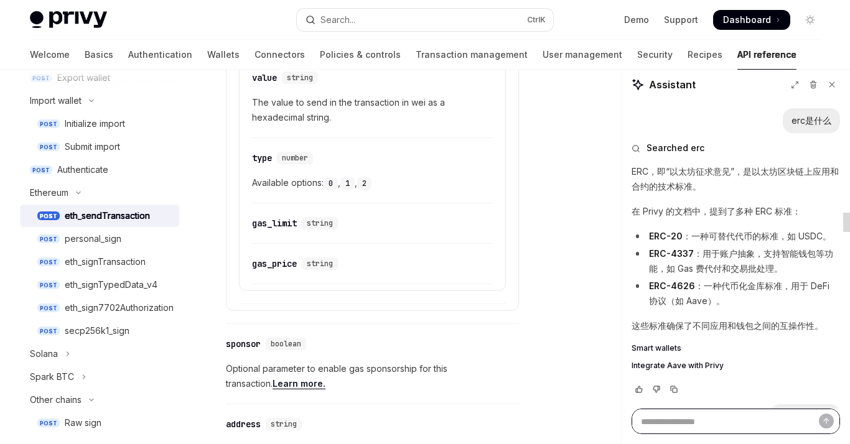
type textarea "*"
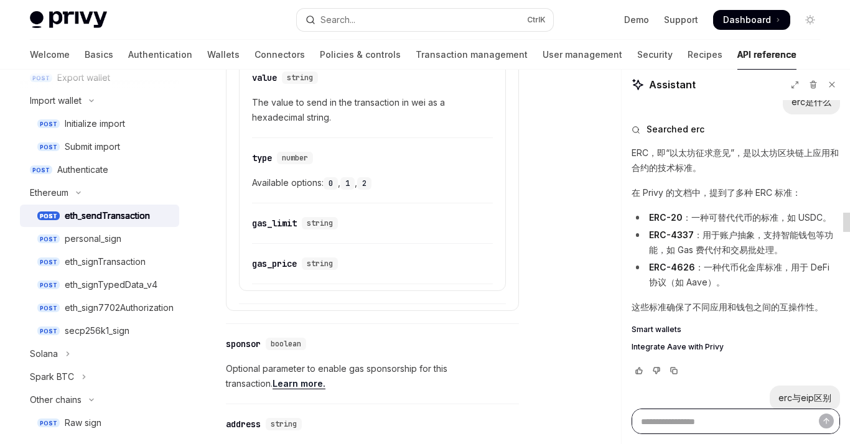
scroll to position [910, 0]
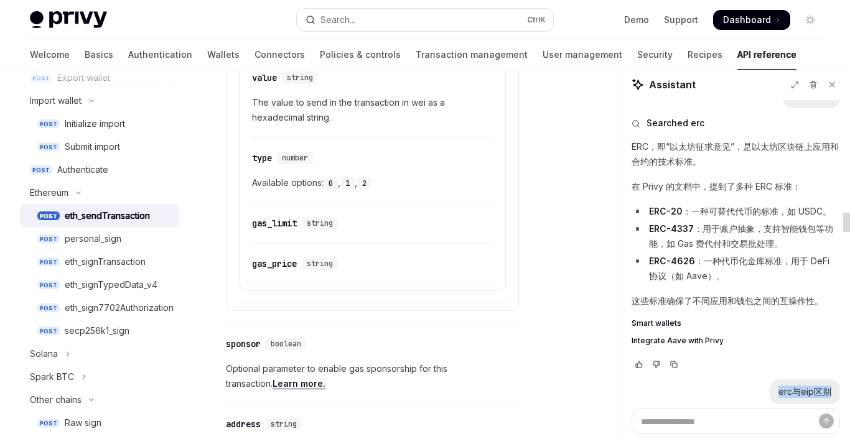
drag, startPoint x: 771, startPoint y: 388, endPoint x: 829, endPoint y: 392, distance: 57.4
click at [829, 392] on div "erc与eip区别" at bounding box center [805, 391] width 70 height 25
copy div "erc与eip区别"
click at [732, 425] on textarea "Ask a question..." at bounding box center [735, 422] width 208 height 26
paste textarea "*********"
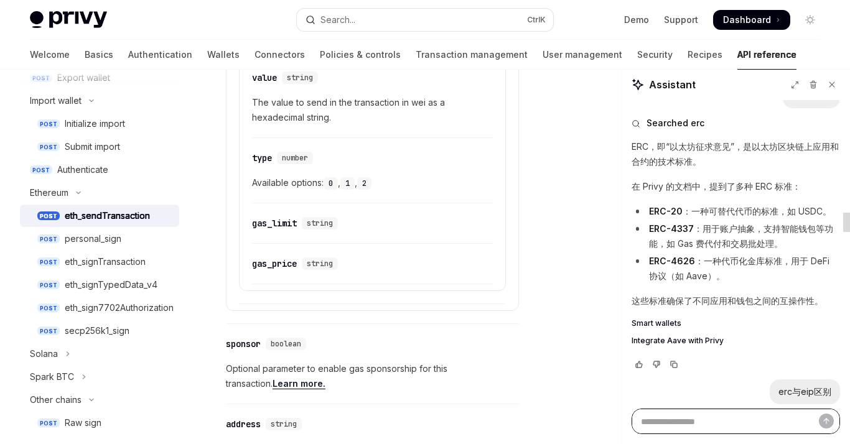
type textarea "*********"
type textarea "*"
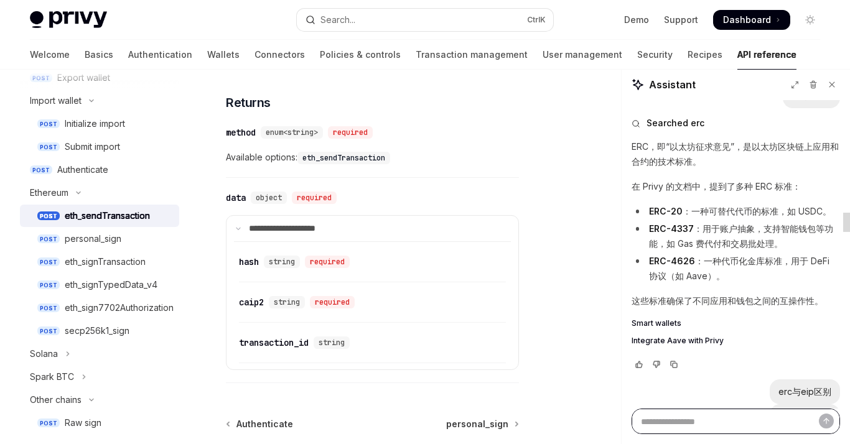
scroll to position [1510, 0]
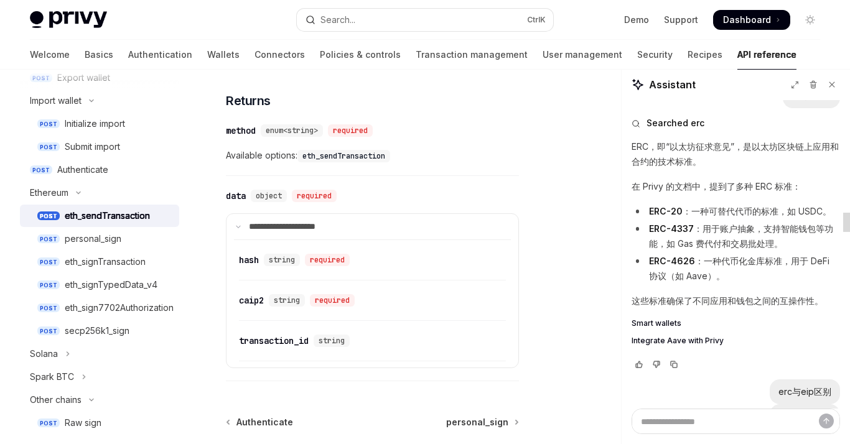
drag, startPoint x: 809, startPoint y: 339, endPoint x: 790, endPoint y: 353, distance: 23.5
click at [790, 353] on div "Searched erc ERC，即“以太坊征求意见”，是以太坊区块链上应用和合约的技术标准。 在 Privy 的文档中，提到了多种 ERC 标准： ERC-…" at bounding box center [735, 243] width 208 height 271
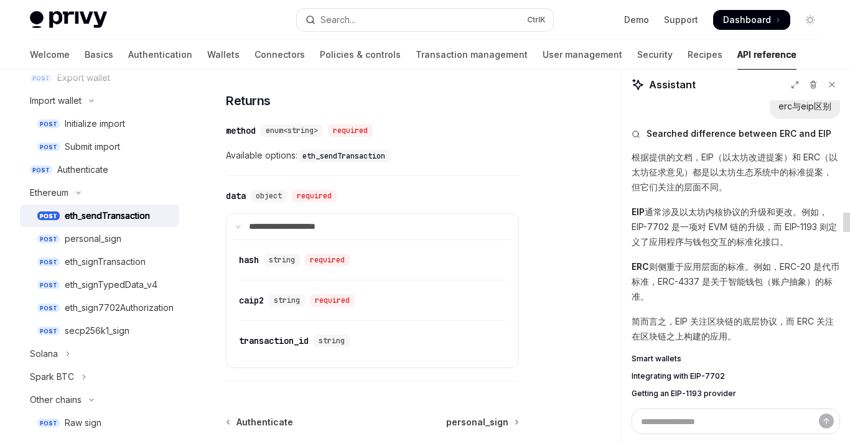
scroll to position [1219, 0]
click at [698, 158] on p "根据提供的文档，EIP（以太坊改进提案）和 ERC（以太坊征求意见）都是以太坊生态系统中的标准提案，但它们关注的层面不同。" at bounding box center [735, 173] width 208 height 45
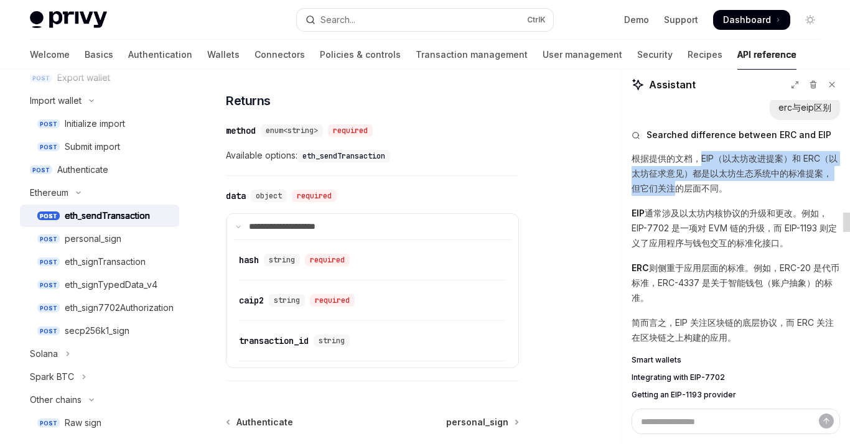
drag, startPoint x: 702, startPoint y: 155, endPoint x: 703, endPoint y: 189, distance: 34.2
click at [703, 189] on p "根据提供的文档，EIP（以太坊改进提案）和 ERC（以太坊征求意见）都是以太坊生态系统中的标准提案，但它们关注的层面不同。" at bounding box center [735, 173] width 208 height 45
click at [691, 184] on p "根据提供的文档，EIP（以太坊改进提案）和 ERC（以太坊征求意见）都是以太坊生态系统中的标准提案，但它们关注的层面不同。" at bounding box center [735, 173] width 208 height 45
drag, startPoint x: 699, startPoint y: 156, endPoint x: 749, endPoint y: 190, distance: 60.0
click at [749, 190] on p "根据提供的文档，EIP（以太坊改进提案）和 ERC（以太坊征求意见）都是以太坊生态系统中的标准提案，但它们关注的层面不同。" at bounding box center [735, 173] width 208 height 45
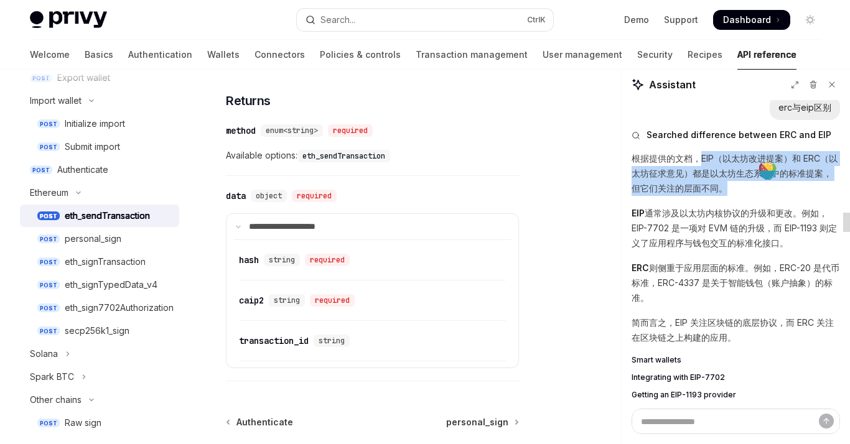
click at [722, 180] on p "根据提供的文档，EIP（以太坊改进提案）和 ERC（以太坊征求意见）都是以太坊生态系统中的标准提案，但它们关注的层面不同。" at bounding box center [735, 173] width 208 height 45
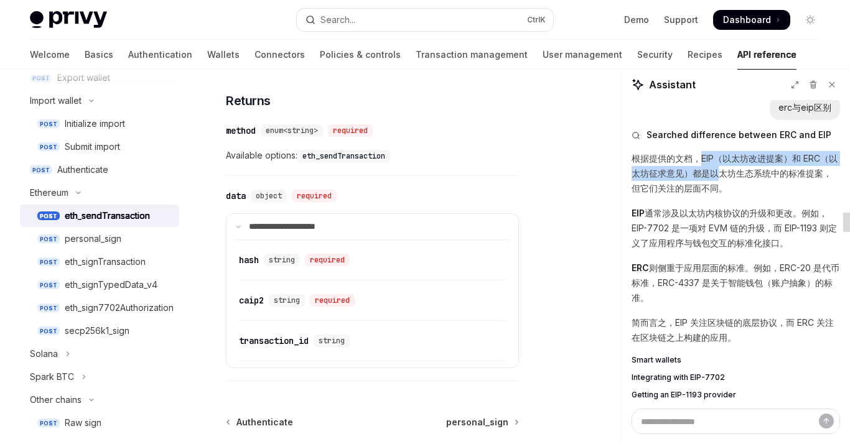
drag, startPoint x: 702, startPoint y: 157, endPoint x: 737, endPoint y: 178, distance: 41.3
click at [737, 178] on p "根据提供的文档，EIP（以太坊改进提案）和 ERC（以太坊征求意见）都是以太坊生态系统中的标准提案，但它们关注的层面不同。" at bounding box center [735, 173] width 208 height 45
click at [705, 211] on p "EIP 通常涉及以太坊内核协议的升级和更改。例如，EIP-7702 是一项对 EVM 链的升级，而 EIP-1193 则定义了应用程序与钱包交互的标准化接口。" at bounding box center [735, 228] width 208 height 45
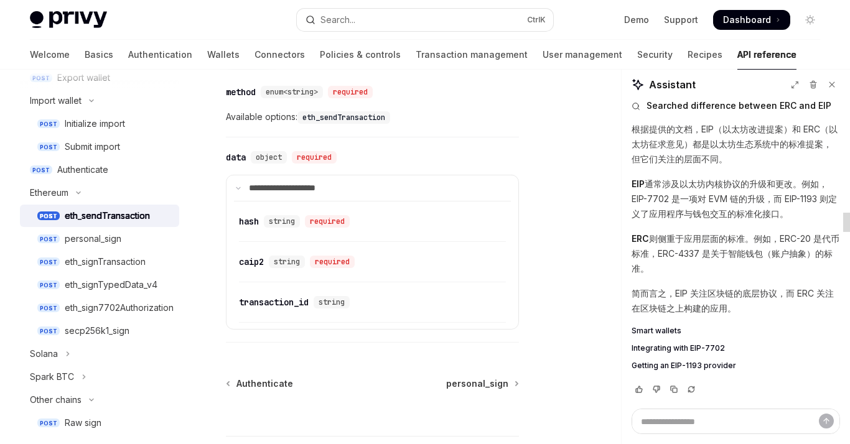
scroll to position [1551, 0]
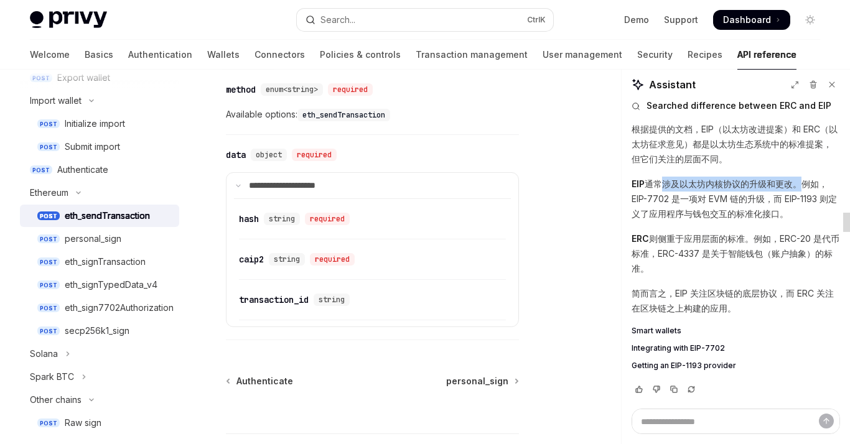
drag, startPoint x: 653, startPoint y: 186, endPoint x: 793, endPoint y: 173, distance: 140.6
click at [793, 173] on div "根据提供的文档，EIP（以太坊改进提案）和 ERC（以太坊征求意见）都是以太坊生态系统中的标准提案，但它们关注的层面不同。 EIP 通常涉及以太坊内核协议的升…" at bounding box center [735, 247] width 208 height 251
click at [801, 187] on p "EIP 通常涉及以太坊内核协议的升级和更改。例如，EIP-7702 是一项对 EVM 链的升级，而 EIP-1193 则定义了应用程序与钱包交互的标准化接口。" at bounding box center [735, 199] width 208 height 45
drag, startPoint x: 631, startPoint y: 181, endPoint x: 799, endPoint y: 172, distance: 168.8
click at [799, 172] on div "根据提供的文档，EIP（以太坊改进提案）和 ERC（以太坊征求意见）都是以太坊生态系统中的标准提案，但它们关注的层面不同。 EIP 通常涉及以太坊内核协议的升…" at bounding box center [735, 247] width 208 height 251
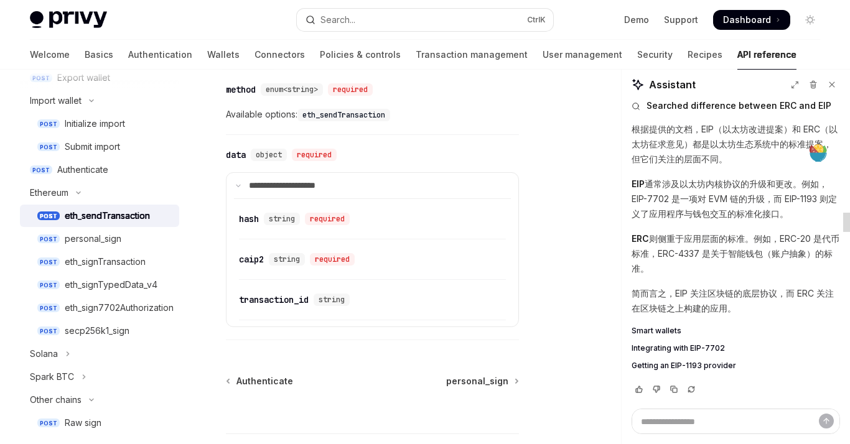
click at [732, 159] on p "根据提供的文档，EIP（以太坊改进提案）和 ERC（以太坊征求意见）都是以太坊生态系统中的标准提案，但它们关注的层面不同。" at bounding box center [735, 144] width 208 height 45
drag, startPoint x: 650, startPoint y: 180, endPoint x: 707, endPoint y: 183, distance: 56.7
click at [707, 183] on p "EIP 通常涉及以太坊内核协议的升级和更改。例如，EIP-7702 是一项对 EVM 链的升级，而 EIP-1193 则定义了应用程序与钱包交互的标准化接口。" at bounding box center [735, 199] width 208 height 45
click at [654, 170] on div "根据提供的文档，EIP（以太坊改进提案）和 ERC（以太坊征求意见）都是以太坊生态系统中的标准提案，但它们关注的层面不同。 EIP 通常涉及以太坊内核协议的升…" at bounding box center [735, 247] width 208 height 251
drag, startPoint x: 625, startPoint y: 179, endPoint x: 799, endPoint y: 175, distance: 173.6
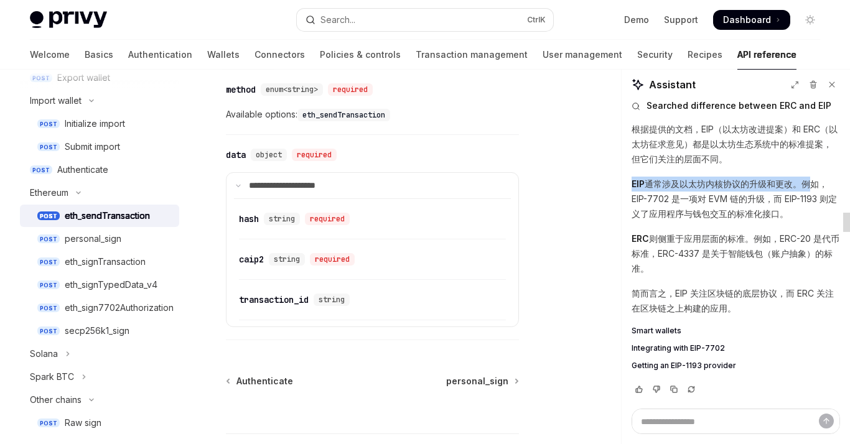
click at [799, 175] on div "caip2 这个字段是什么 Searched caip2 caip2 字段是 CAIP-2 链 ID，用于标识交易所在的区块链网络。 发送交易时，您需要指定 …" at bounding box center [735, 254] width 228 height 309
click at [733, 207] on p "EIP 通常涉及以太坊内核协议的升级和更改。例如，EIP-7702 是一项对 EVM 链的升级，而 EIP-1193 则定义了应用程序与钱包交互的标准化接口。" at bounding box center [735, 199] width 208 height 45
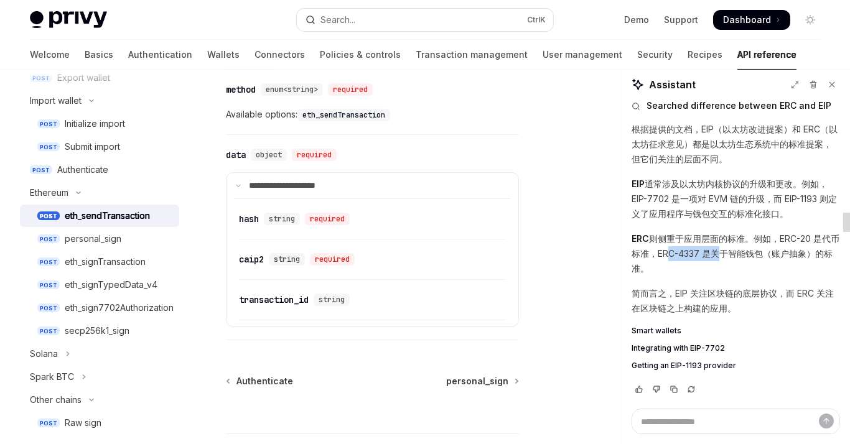
drag, startPoint x: 680, startPoint y: 254, endPoint x: 736, endPoint y: 245, distance: 56.7
click at [735, 245] on p "ERC 则侧重于应用层面的标准。例如，ERC-20 是代币标准，ERC-4337 是关于智能钱包（账户抽象）的标准。" at bounding box center [735, 253] width 208 height 45
click at [715, 260] on p "ERC 则侧重于应用层面的标准。例如，ERC-20 是代币标准，ERC-4337 是关于智能钱包（账户抽象）的标准。" at bounding box center [735, 253] width 208 height 45
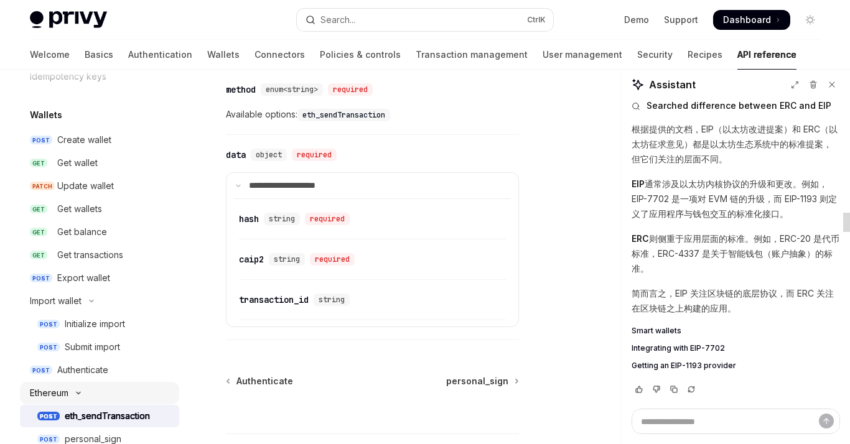
scroll to position [0, 0]
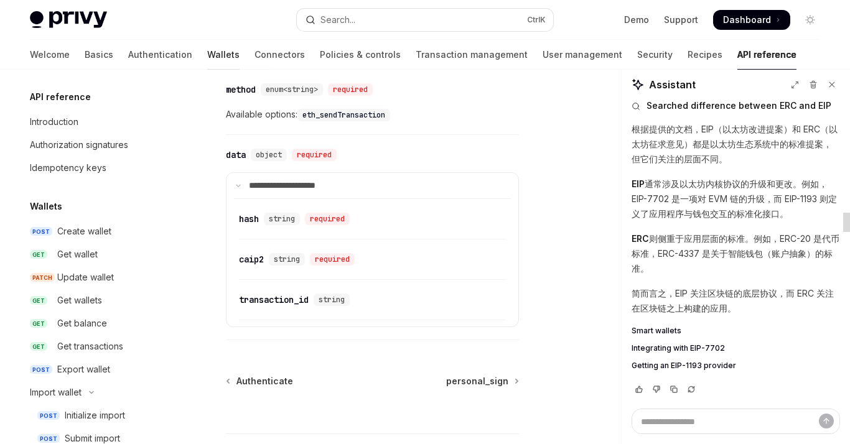
click at [207, 55] on link "Wallets" at bounding box center [223, 55] width 32 height 30
click at [207, 61] on link "Wallets" at bounding box center [223, 55] width 32 height 30
click at [207, 50] on link "Wallets" at bounding box center [223, 55] width 32 height 30
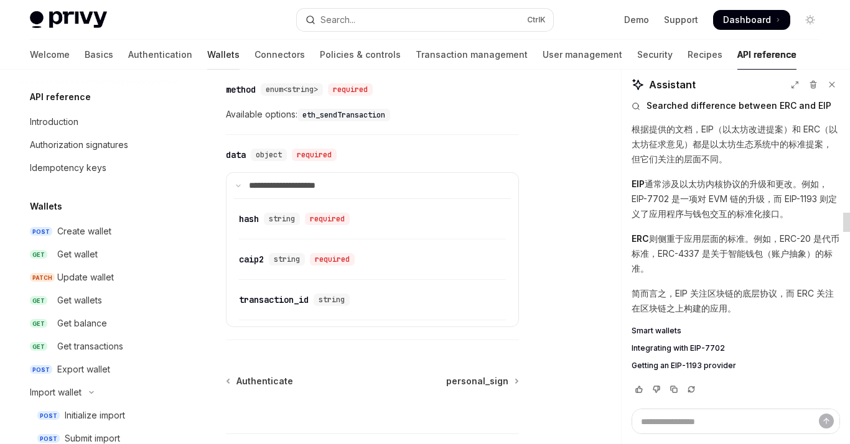
click at [207, 60] on link "Wallets" at bounding box center [223, 55] width 32 height 30
click at [207, 57] on link "Wallets" at bounding box center [223, 55] width 32 height 30
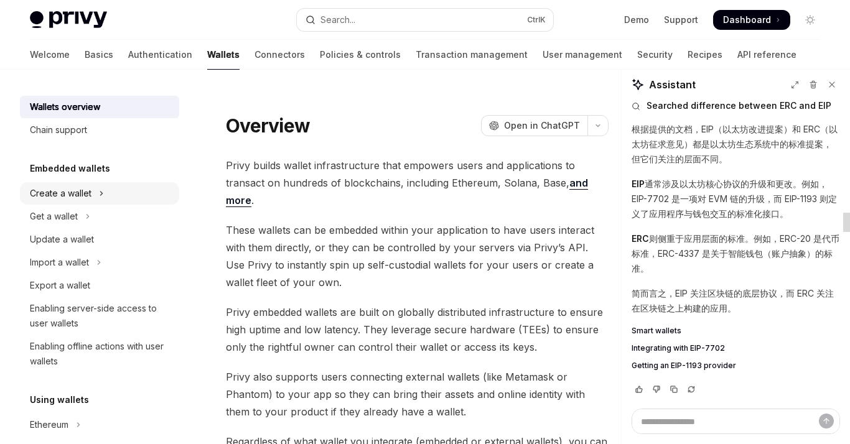
click at [49, 193] on div "Create a wallet" at bounding box center [61, 193] width 62 height 15
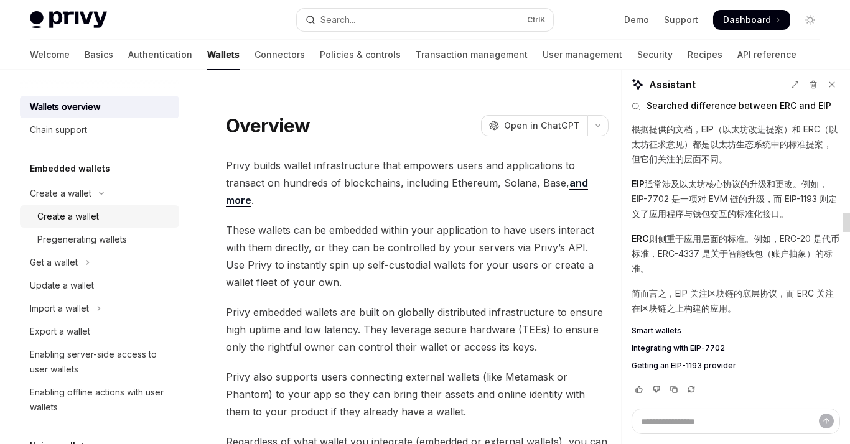
click at [66, 212] on div "Create a wallet" at bounding box center [68, 216] width 62 height 15
click at [67, 221] on div "Create a wallet" at bounding box center [68, 216] width 62 height 15
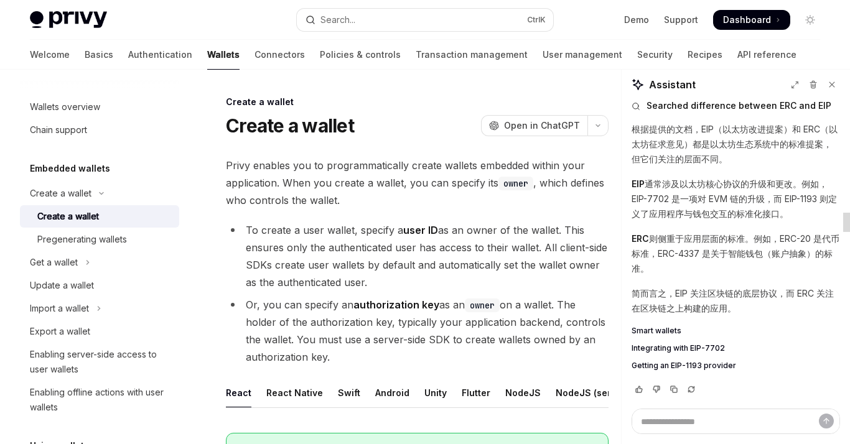
click at [67, 221] on div "Create a wallet" at bounding box center [68, 216] width 62 height 15
click at [320, 57] on link "Policies & controls" at bounding box center [360, 55] width 81 height 30
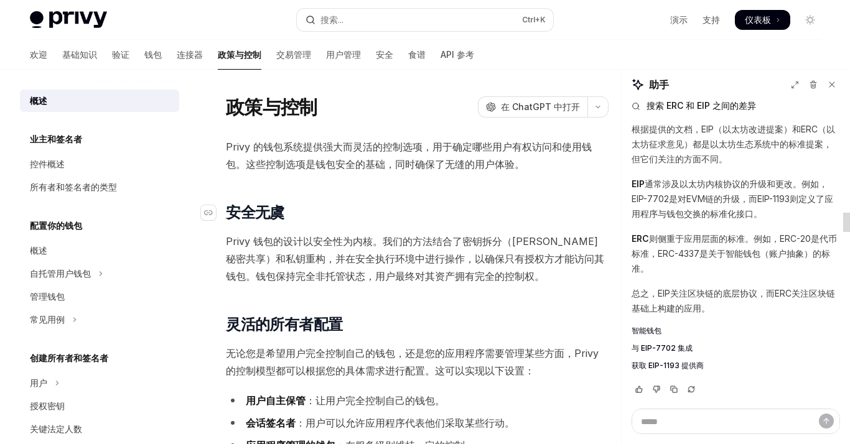
click at [371, 209] on h2 "​ 安全无虞" at bounding box center [417, 213] width 383 height 20
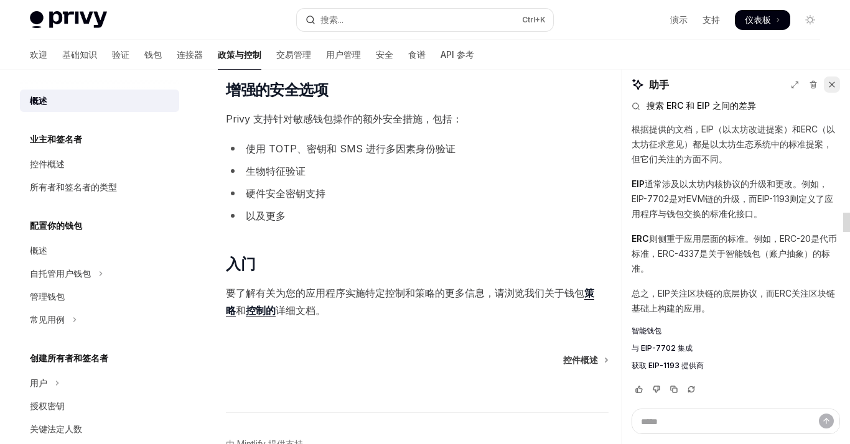
click at [833, 85] on icon at bounding box center [831, 84] width 5 height 5
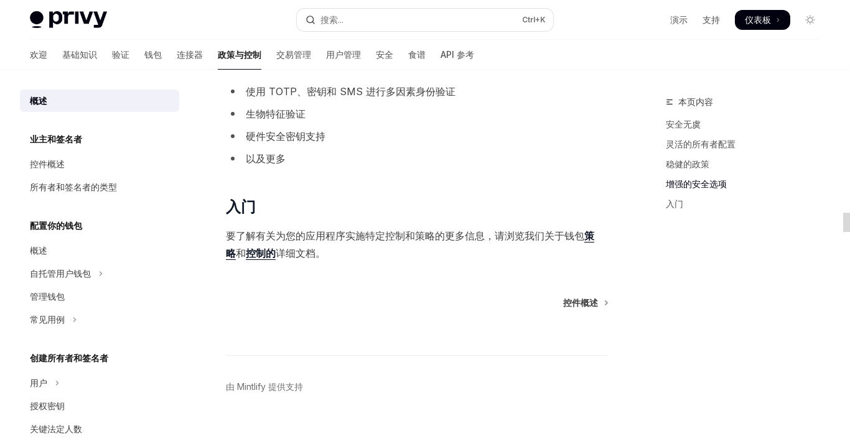
scroll to position [1053, 0]
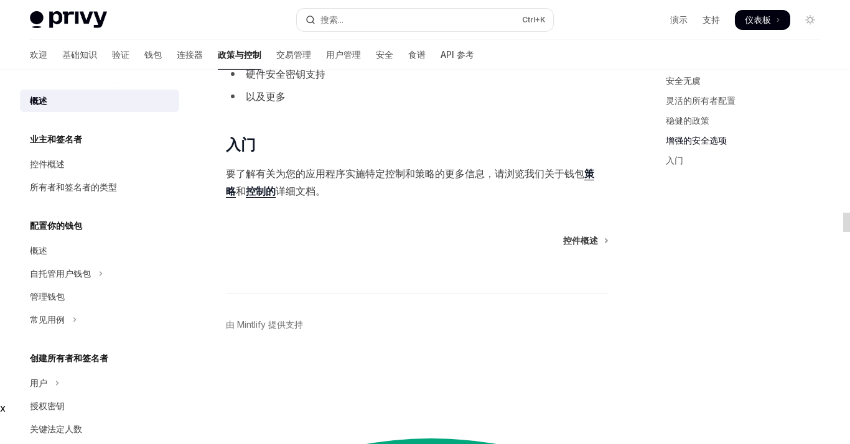
click at [587, 171] on font "策略" at bounding box center [410, 182] width 368 height 30
type textarea "*"
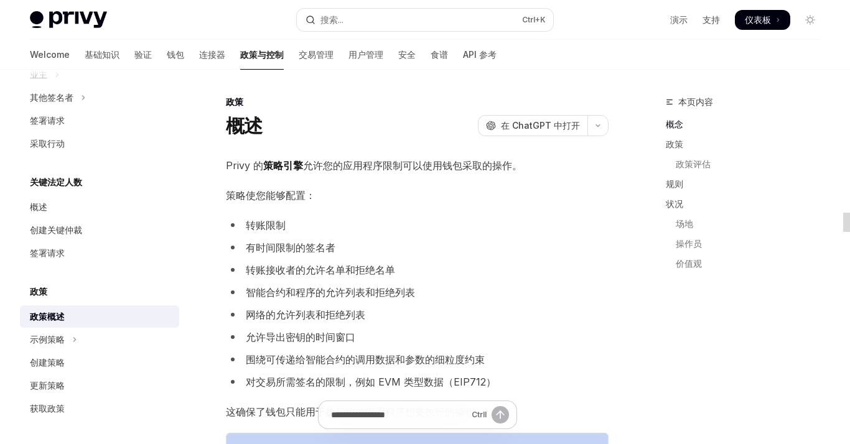
type textarea "*"
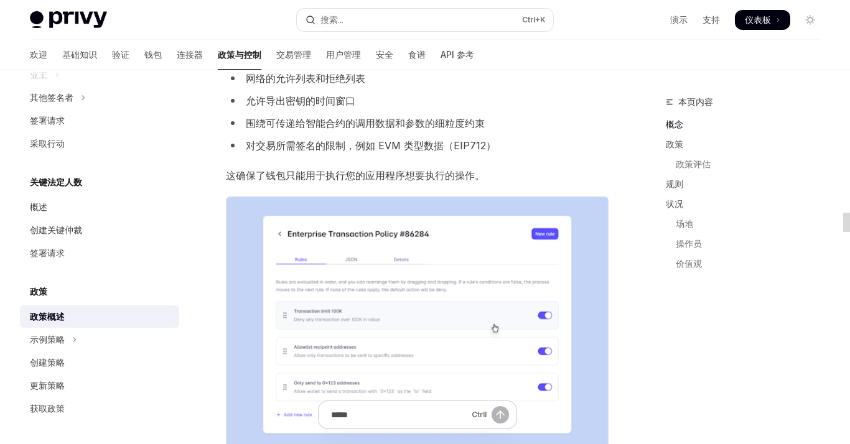
scroll to position [251, 0]
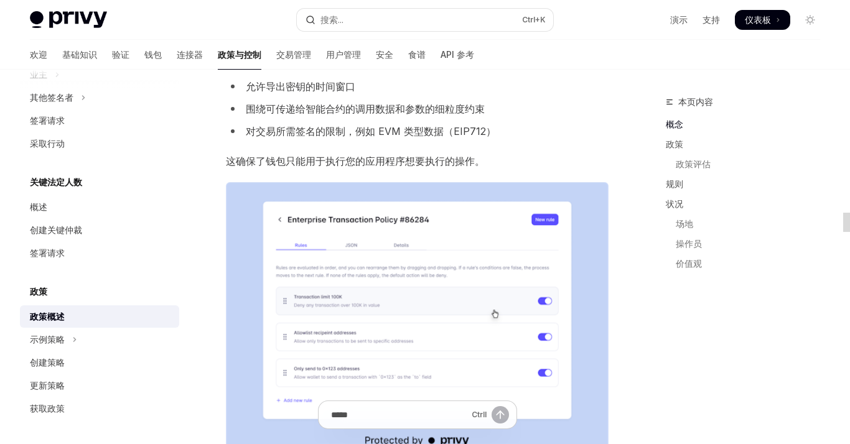
click at [399, 203] on img at bounding box center [417, 318] width 383 height 273
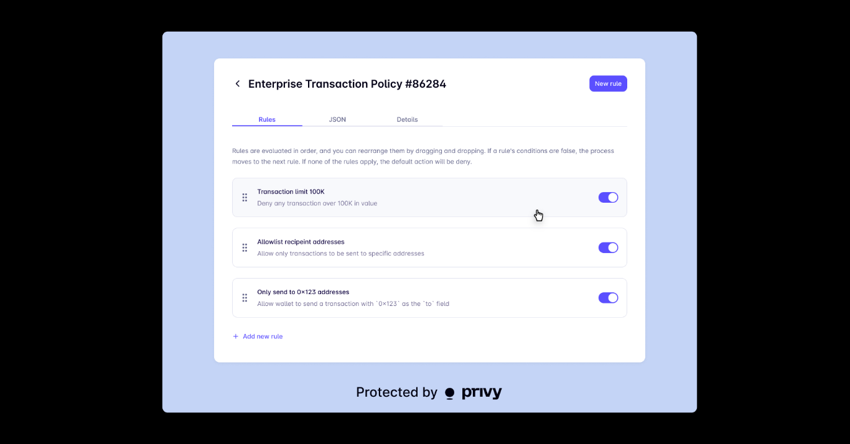
click at [541, 0] on div at bounding box center [425, 222] width 850 height 444
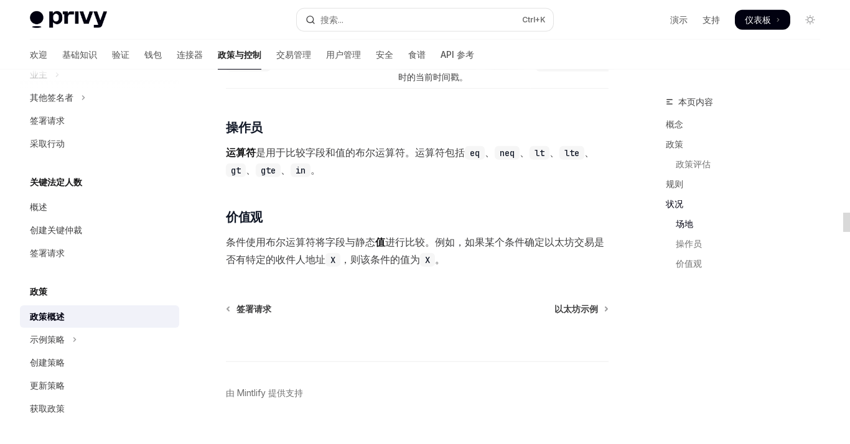
scroll to position [3586, 0]
